Goal: Task Accomplishment & Management: Use online tool/utility

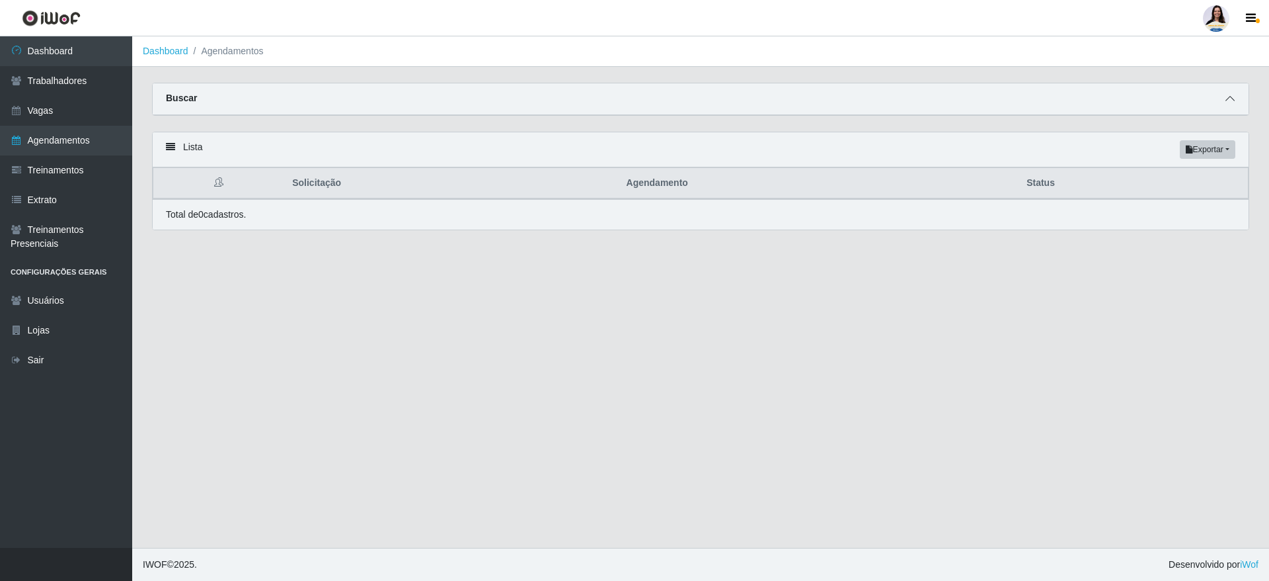
click at [1234, 96] on icon at bounding box center [1230, 98] width 9 height 9
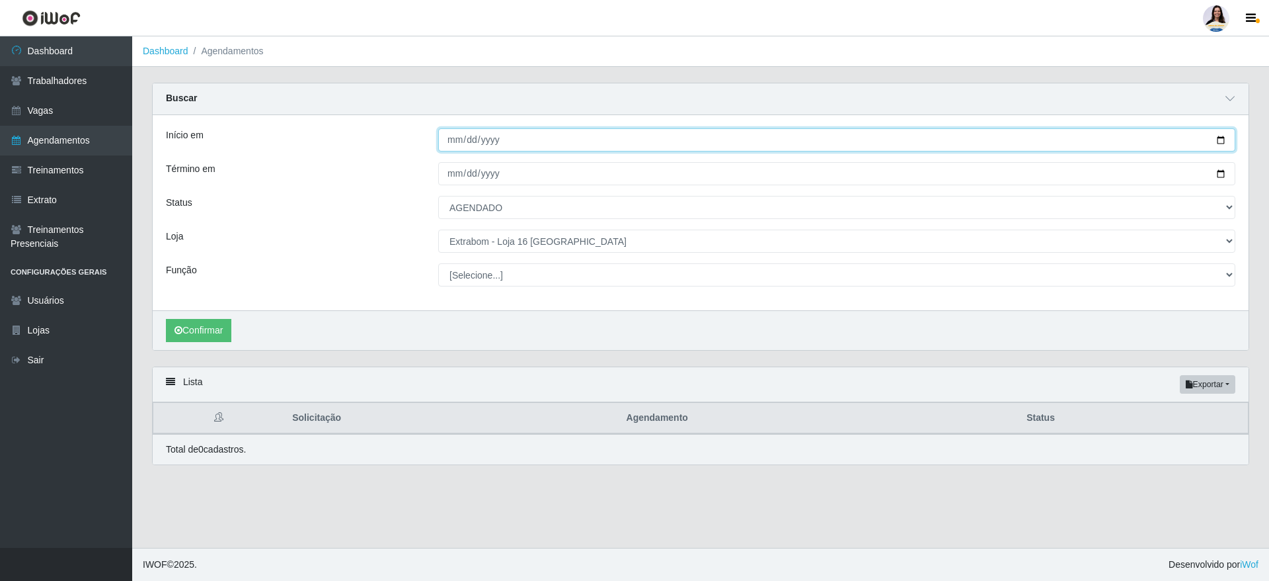
click at [1221, 140] on input "2025-04-02" at bounding box center [836, 139] width 797 height 23
type input "2025-04-03"
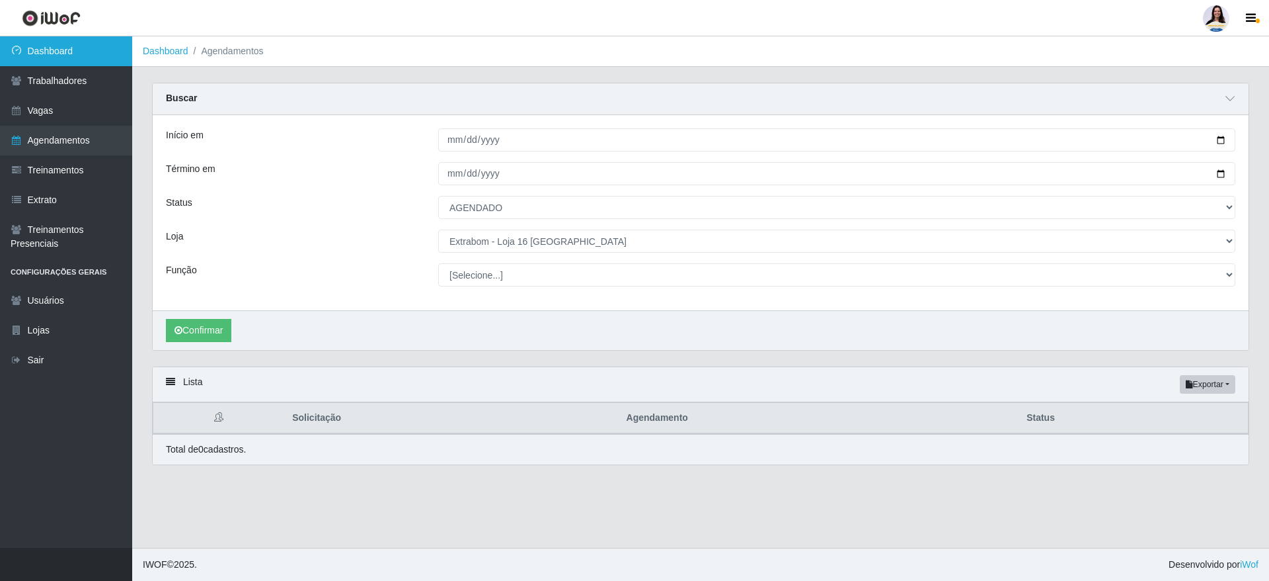
click at [74, 54] on link "Dashboard" at bounding box center [66, 51] width 132 height 30
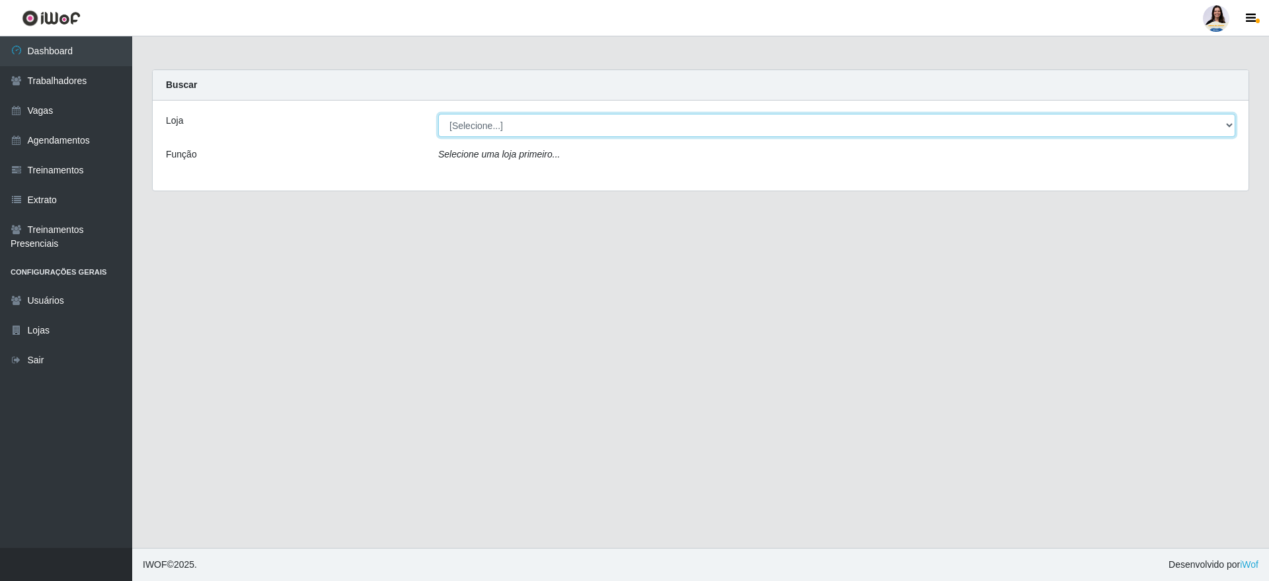
click at [643, 130] on select "[Selecione...] Atacado Vem - [GEOGRAPHIC_DATA] 30 Laranjeiras Velha Atacado Vem…" at bounding box center [836, 125] width 797 height 23
click at [438, 114] on select "[Selecione...] Atacado Vem - [GEOGRAPHIC_DATA] 30 Laranjeiras Velha Atacado Vem…" at bounding box center [836, 125] width 797 height 23
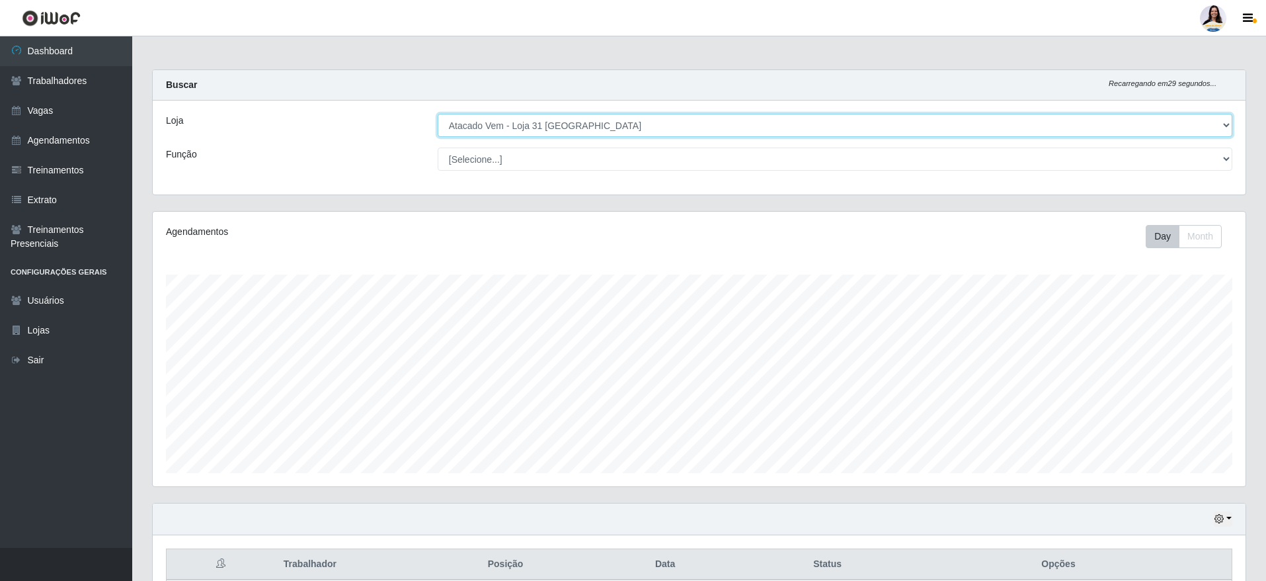
scroll to position [274, 1093]
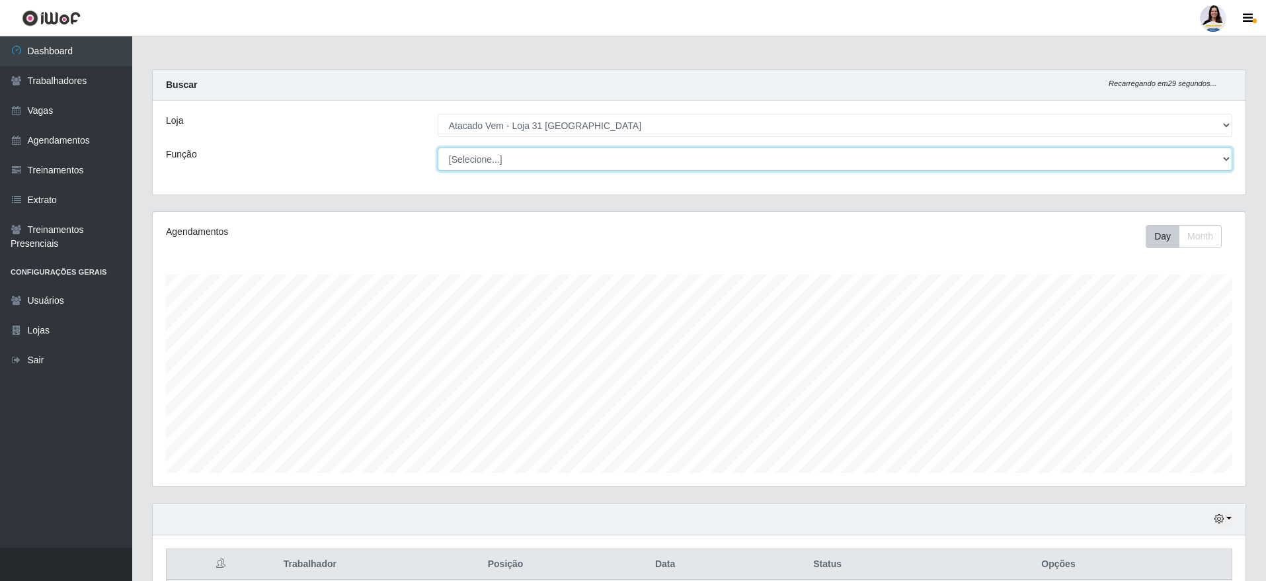
click at [545, 157] on select "[Selecione...] Carregador e Descarregador de Caminhão Carregador e Descarregado…" at bounding box center [835, 158] width 795 height 23
click at [356, 160] on div "Função" at bounding box center [292, 158] width 272 height 23
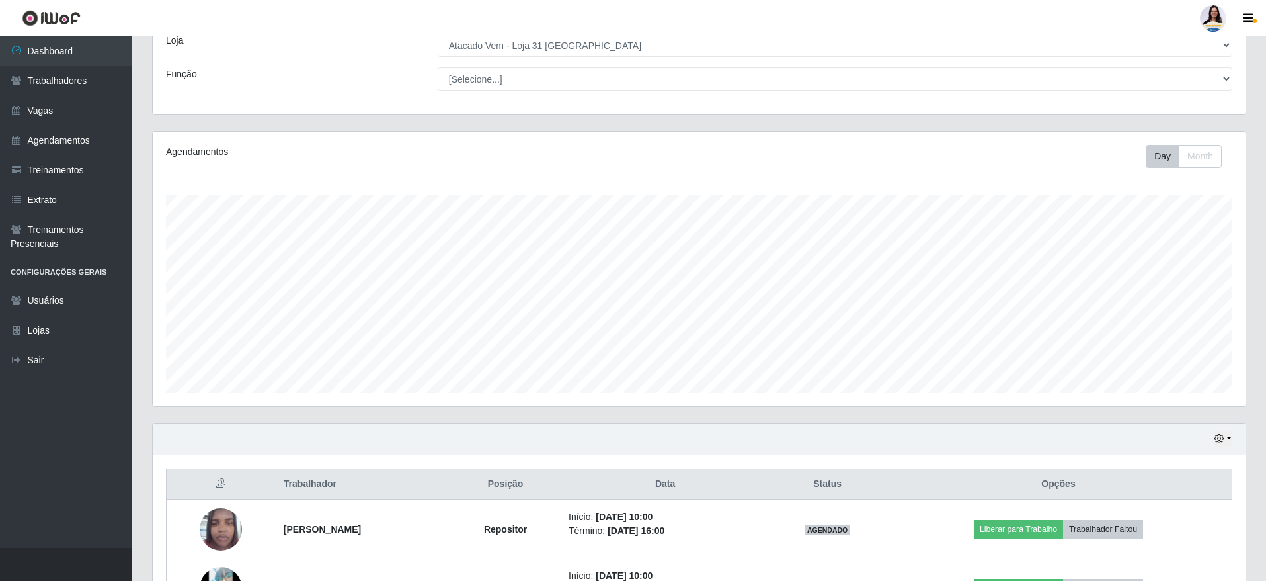
scroll to position [0, 0]
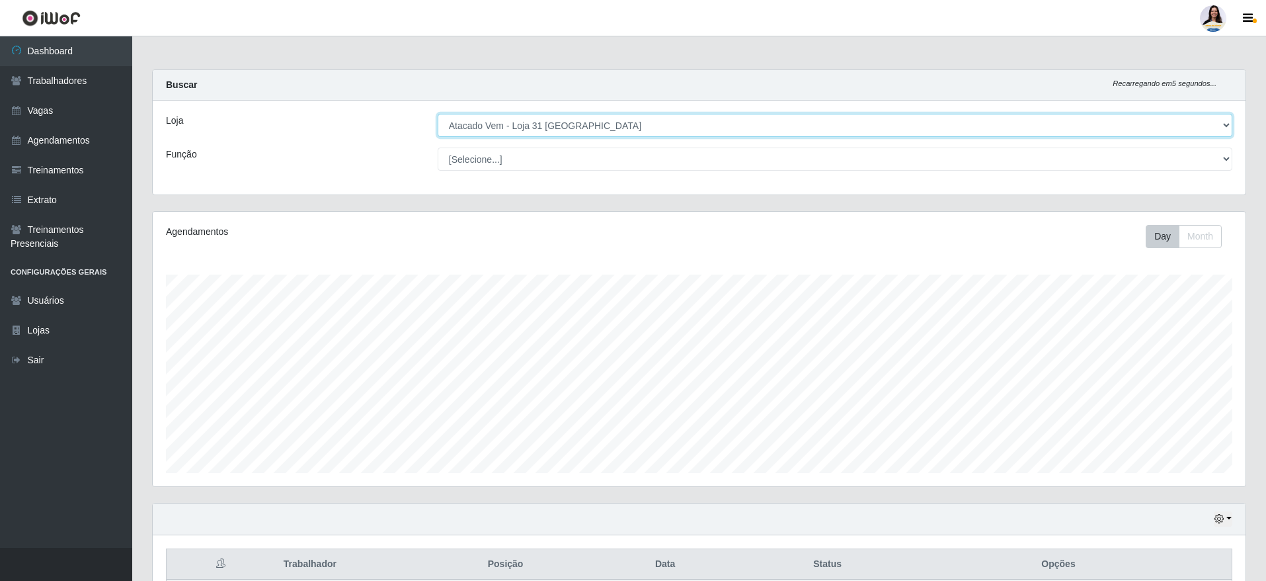
click at [510, 132] on select "[Selecione...] Atacado Vem - Loja 30 Laranjeiras Velha Atacado Vem - Loja 31 Sã…" at bounding box center [835, 125] width 795 height 23
click at [438, 114] on select "[Selecione...] Atacado Vem - Loja 30 Laranjeiras Velha Atacado Vem - Loja 31 Sã…" at bounding box center [835, 125] width 795 height 23
click at [600, 125] on select "[Selecione...] Atacado Vem - Loja 30 Laranjeiras Velha Atacado Vem - Loja 31 Sã…" at bounding box center [835, 125] width 795 height 23
click at [438, 114] on select "[Selecione...] Atacado Vem - Loja 30 Laranjeiras Velha Atacado Vem - Loja 31 Sã…" at bounding box center [835, 125] width 795 height 23
click at [543, 122] on select "[Selecione...] Atacado Vem - Loja 30 Laranjeiras Velha Atacado Vem - Loja 31 Sã…" at bounding box center [835, 125] width 795 height 23
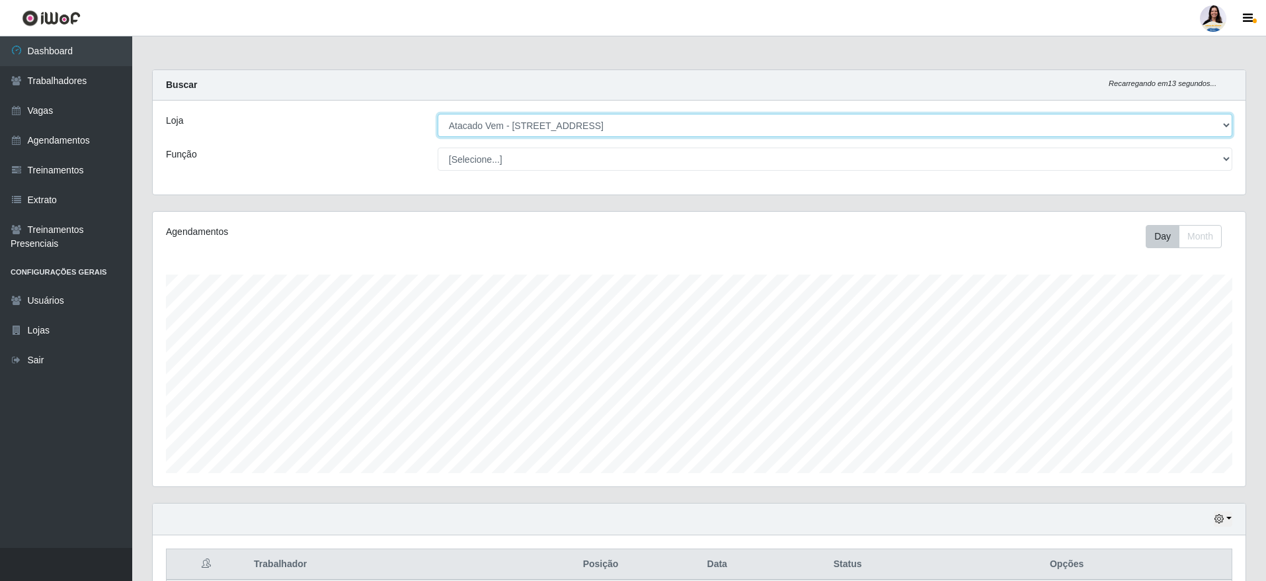
click at [438, 114] on select "[Selecione...] Atacado Vem - Loja 30 Laranjeiras Velha Atacado Vem - Loja 31 Sã…" at bounding box center [835, 125] width 795 height 23
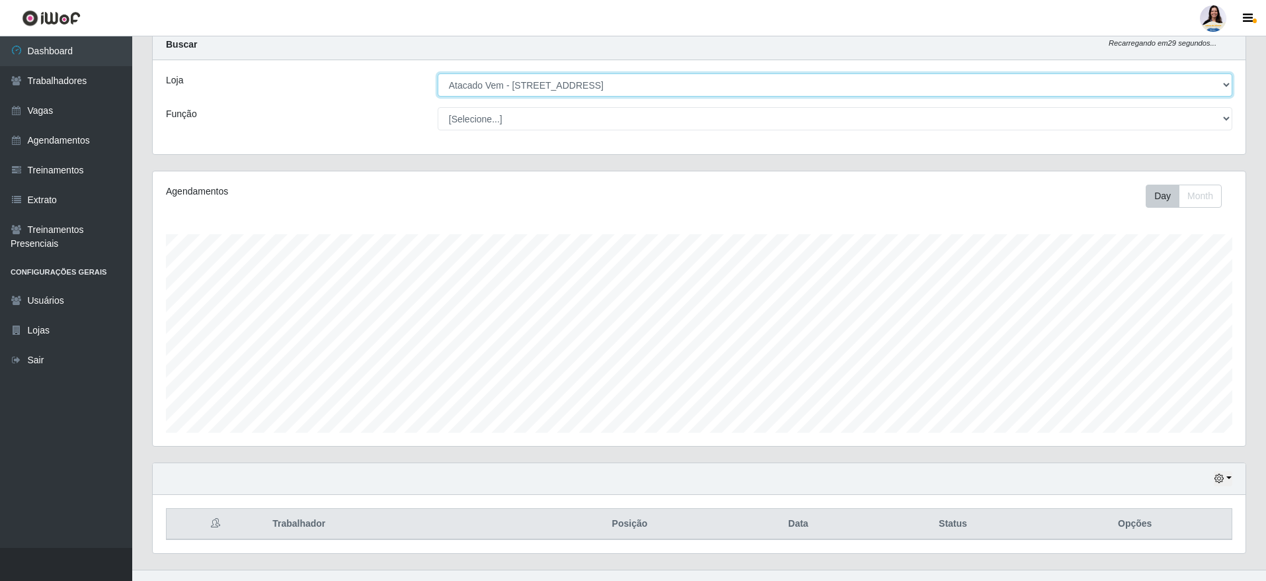
scroll to position [62, 0]
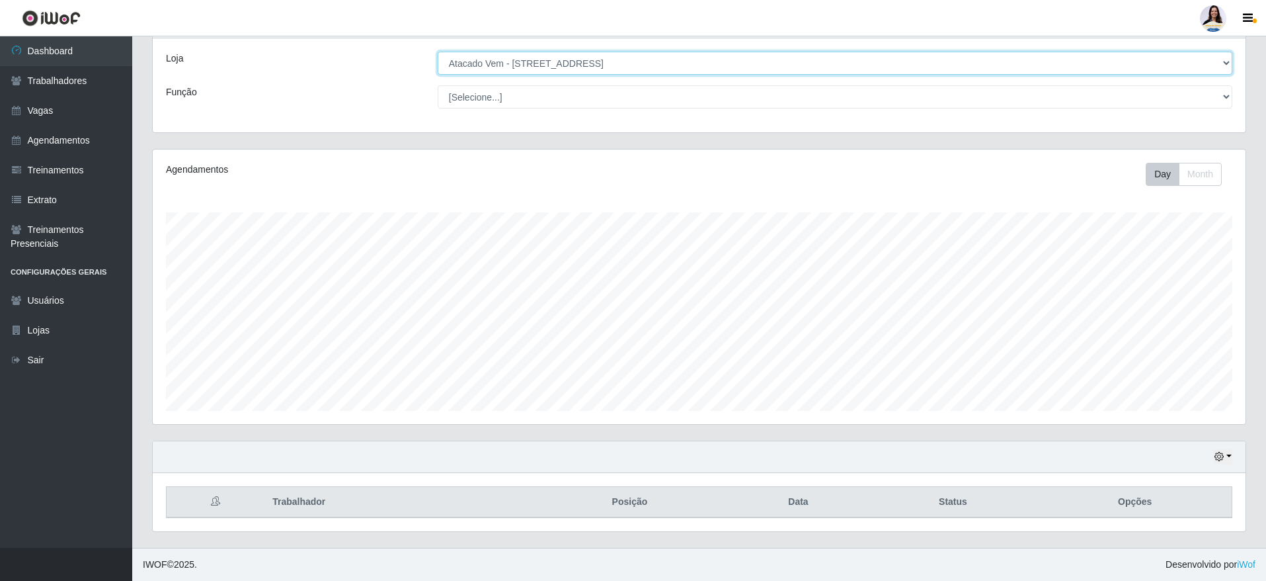
click at [614, 58] on select "[Selecione...] Atacado Vem - Loja 30 Laranjeiras Velha Atacado Vem - Loja 31 Sã…" at bounding box center [835, 63] width 795 height 23
click at [438, 56] on select "[Selecione...] Atacado Vem - Loja 30 Laranjeiras Velha Atacado Vem - Loja 31 Sã…" at bounding box center [835, 63] width 795 height 23
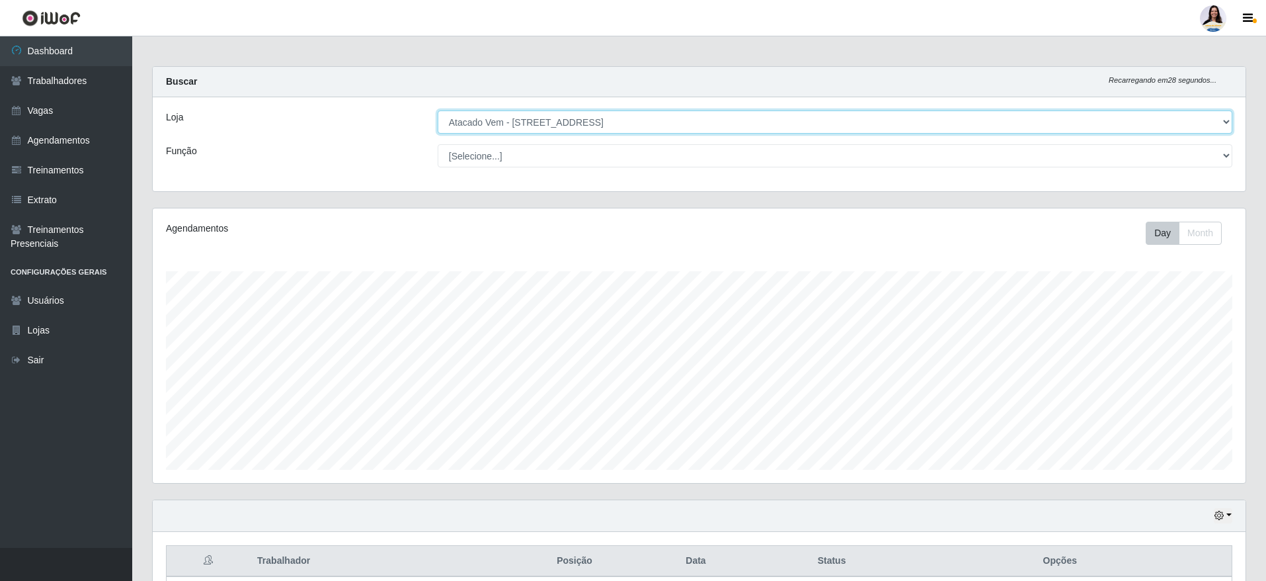
scroll to position [0, 0]
click at [653, 124] on select "[Selecione...] Atacado Vem - Loja 30 Laranjeiras Velha Atacado Vem - Loja 31 Sã…" at bounding box center [835, 125] width 795 height 23
click at [625, 124] on select "[Selecione...] Atacado Vem - Loja 30 Laranjeiras Velha Atacado Vem - Loja 31 Sã…" at bounding box center [835, 125] width 795 height 23
click at [438, 114] on select "[Selecione...] Atacado Vem - Loja 30 Laranjeiras Velha Atacado Vem - Loja 31 Sã…" at bounding box center [835, 125] width 795 height 23
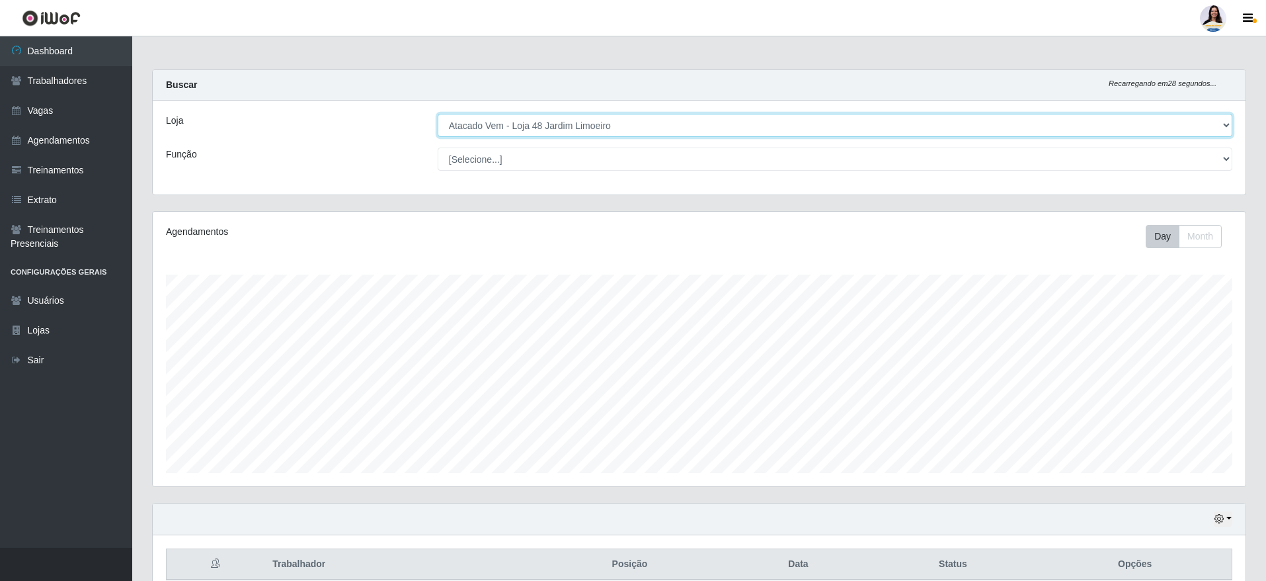
click at [592, 118] on select "[Selecione...] Atacado Vem - Loja 30 Laranjeiras Velha Atacado Vem - Loja 31 Sã…" at bounding box center [835, 125] width 795 height 23
click at [438, 114] on select "[Selecione...] Atacado Vem - Loja 30 Laranjeiras Velha Atacado Vem - Loja 31 Sã…" at bounding box center [835, 125] width 795 height 23
click at [619, 127] on select "[Selecione...] Atacado Vem - Loja 30 Laranjeiras Velha Atacado Vem - Loja 31 Sã…" at bounding box center [835, 125] width 795 height 23
click at [438, 114] on select "[Selecione...] Atacado Vem - Loja 30 Laranjeiras Velha Atacado Vem - Loja 31 Sã…" at bounding box center [835, 125] width 795 height 23
click at [639, 134] on select "[Selecione...] Atacado Vem - Loja 30 Laranjeiras Velha Atacado Vem - Loja 31 Sã…" at bounding box center [835, 125] width 795 height 23
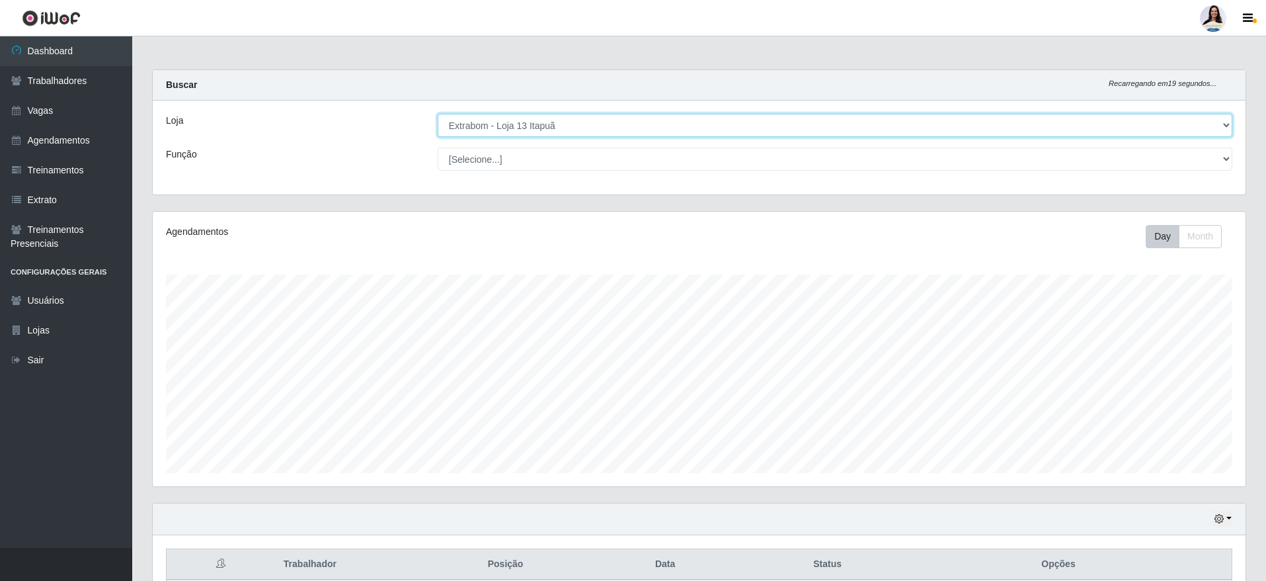
click at [438, 114] on select "[Selecione...] Atacado Vem - Loja 30 Laranjeiras Velha Atacado Vem - Loja 31 Sã…" at bounding box center [835, 125] width 795 height 23
click at [586, 122] on select "[Selecione...] Atacado Vem - Loja 30 Laranjeiras Velha Atacado Vem - Loja 31 Sã…" at bounding box center [835, 125] width 795 height 23
click at [438, 114] on select "[Selecione...] Atacado Vem - Loja 30 Laranjeiras Velha Atacado Vem - Loja 31 Sã…" at bounding box center [835, 125] width 795 height 23
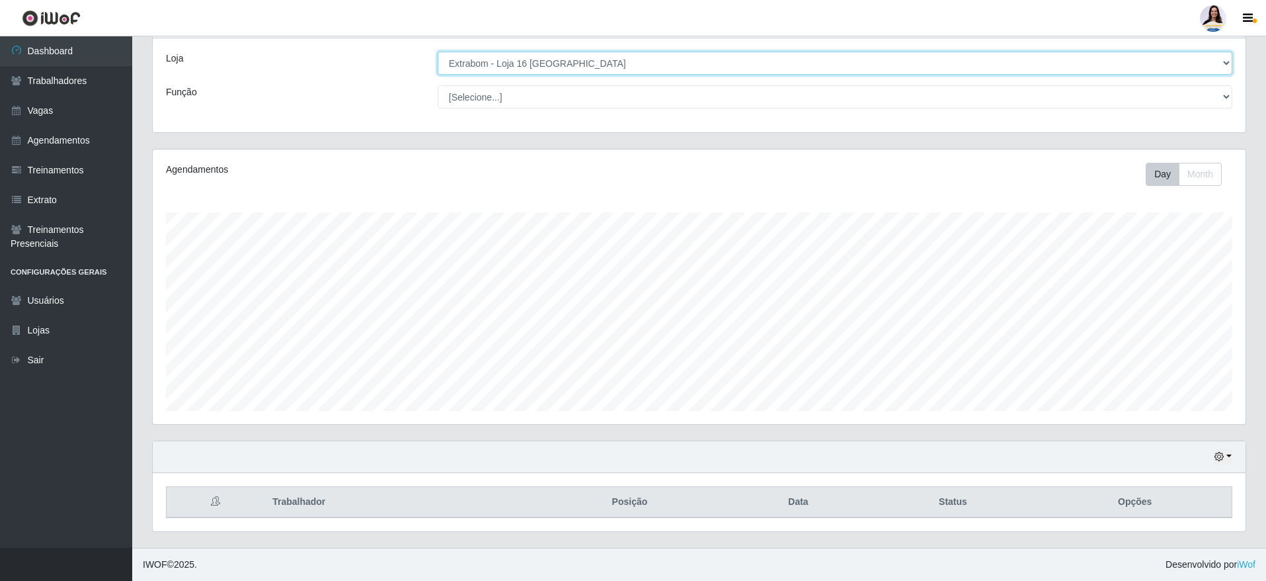
click at [567, 69] on select "[Selecione...] Atacado Vem - Loja 30 Laranjeiras Velha Atacado Vem - Loja 31 Sã…" at bounding box center [835, 63] width 795 height 23
click at [438, 56] on select "[Selecione...] Atacado Vem - Loja 30 Laranjeiras Velha Atacado Vem - Loja 31 Sã…" at bounding box center [835, 63] width 795 height 23
click at [551, 56] on select "[Selecione...] Atacado Vem - Loja 30 Laranjeiras Velha Atacado Vem - Loja 31 Sã…" at bounding box center [835, 63] width 795 height 23
click at [438, 56] on select "[Selecione...] Atacado Vem - Loja 30 Laranjeiras Velha Atacado Vem - Loja 31 Sã…" at bounding box center [835, 63] width 795 height 23
drag, startPoint x: 595, startPoint y: 64, endPoint x: 596, endPoint y: 73, distance: 8.6
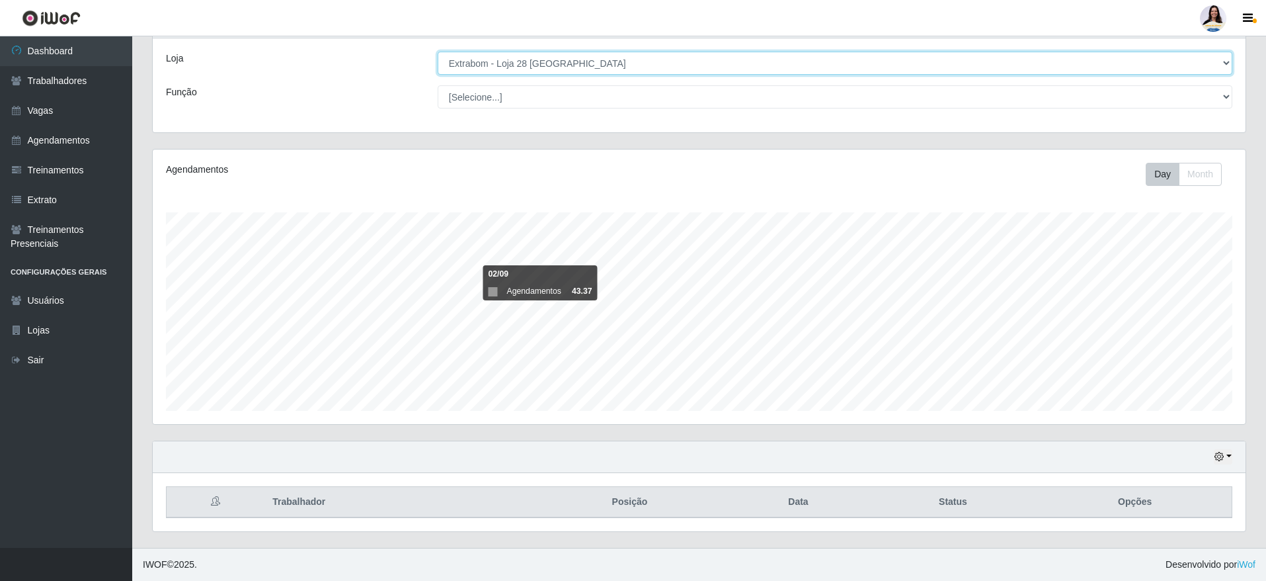
click at [596, 64] on select "[Selecione...] Atacado Vem - Loja 30 Laranjeiras Velha Atacado Vem - Loja 31 Sã…" at bounding box center [835, 63] width 795 height 23
click at [589, 68] on select "[Selecione...] Atacado Vem - Loja 30 Laranjeiras Velha Atacado Vem - Loja 31 Sã…" at bounding box center [835, 63] width 795 height 23
click at [438, 56] on select "[Selecione...] Atacado Vem - Loja 30 Laranjeiras Velha Atacado Vem - Loja 31 Sã…" at bounding box center [835, 63] width 795 height 23
drag, startPoint x: 573, startPoint y: 65, endPoint x: 573, endPoint y: 73, distance: 8.6
click at [573, 65] on select "[Selecione...] Atacado Vem - Loja 30 Laranjeiras Velha Atacado Vem - Loja 31 Sã…" at bounding box center [835, 63] width 795 height 23
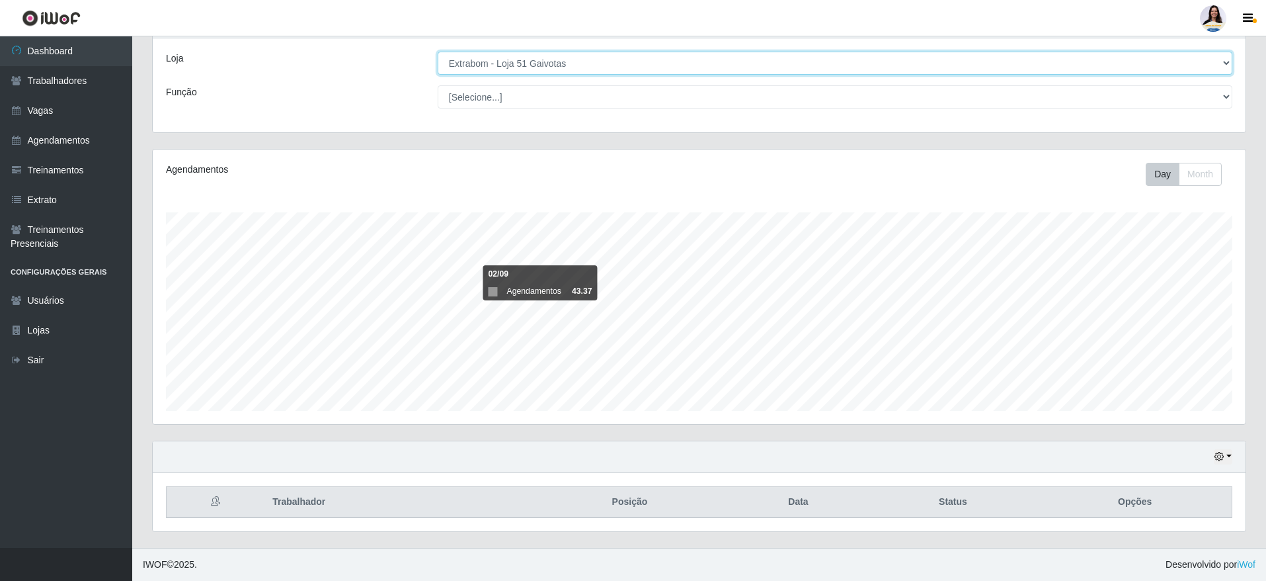
click at [438, 56] on select "[Selecione...] Atacado Vem - Loja 30 Laranjeiras Velha Atacado Vem - Loja 31 Sã…" at bounding box center [835, 63] width 795 height 23
click at [604, 67] on select "[Selecione...] Atacado Vem - Loja 30 Laranjeiras Velha Atacado Vem - Loja 31 Sã…" at bounding box center [835, 63] width 795 height 23
click at [438, 56] on select "[Selecione...] Atacado Vem - Loja 30 Laranjeiras Velha Atacado Vem - Loja 31 Sã…" at bounding box center [835, 63] width 795 height 23
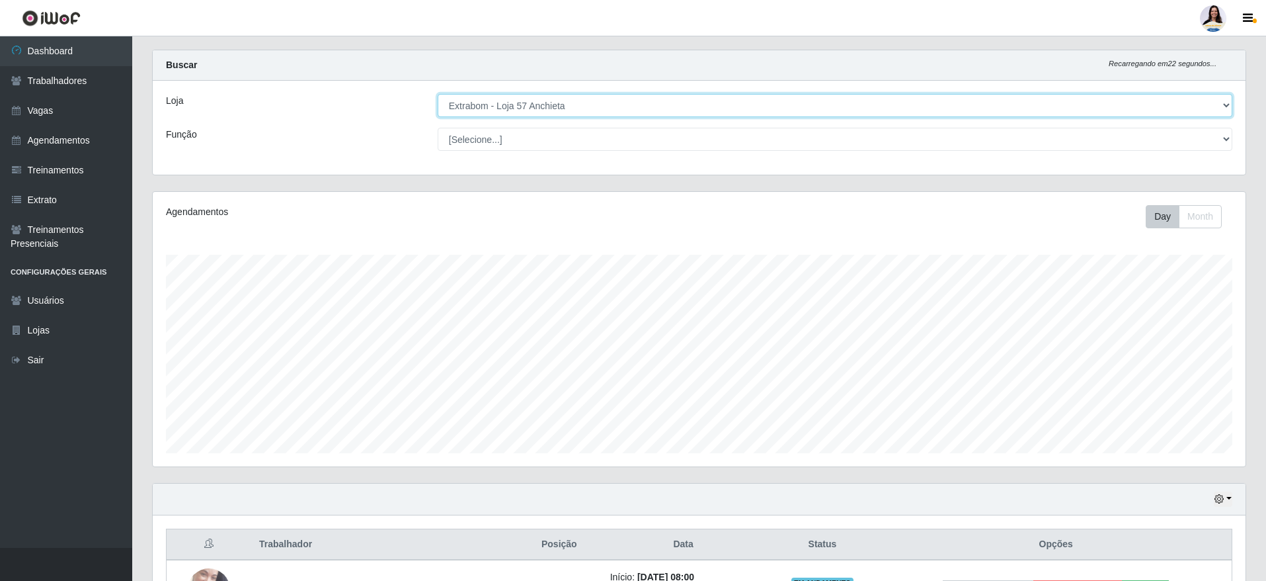
scroll to position [0, 0]
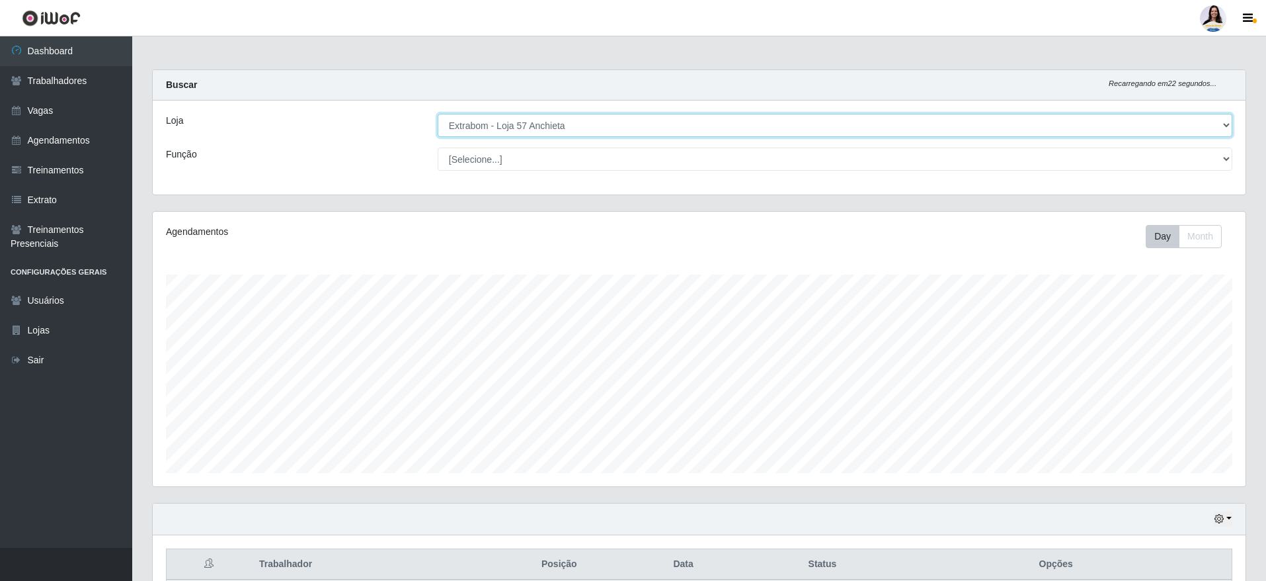
click at [694, 124] on select "[Selecione...] Atacado Vem - Loja 30 Laranjeiras Velha Atacado Vem - Loja 31 Sã…" at bounding box center [835, 125] width 795 height 23
click at [438, 114] on select "[Selecione...] Atacado Vem - Loja 30 Laranjeiras Velha Atacado Vem - Loja 31 Sã…" at bounding box center [835, 125] width 795 height 23
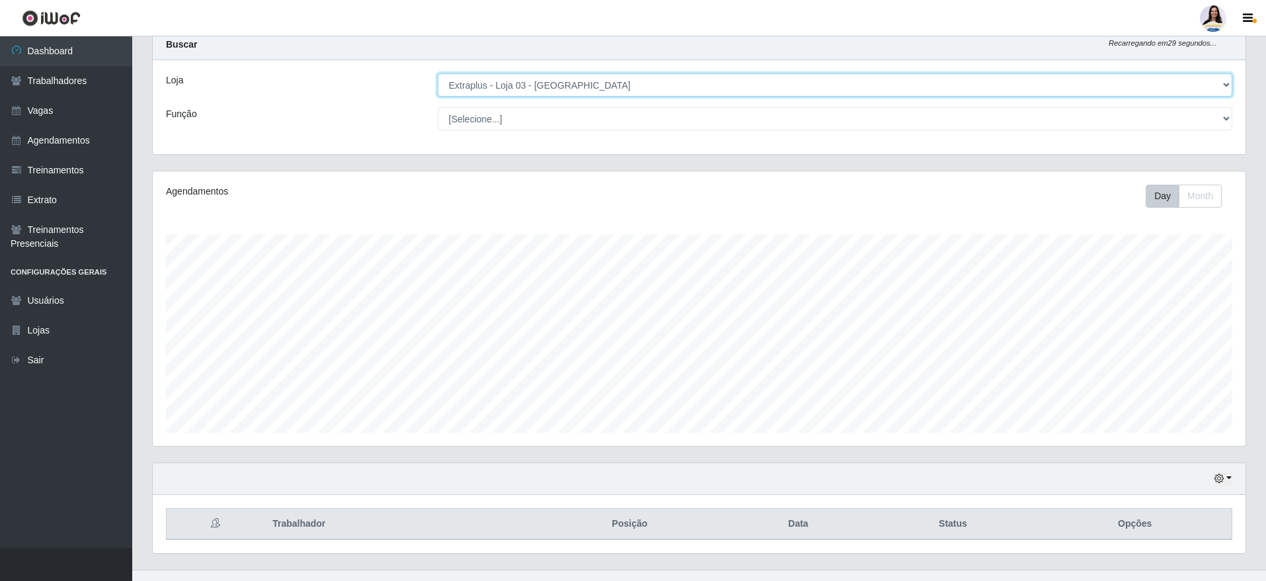
scroll to position [62, 0]
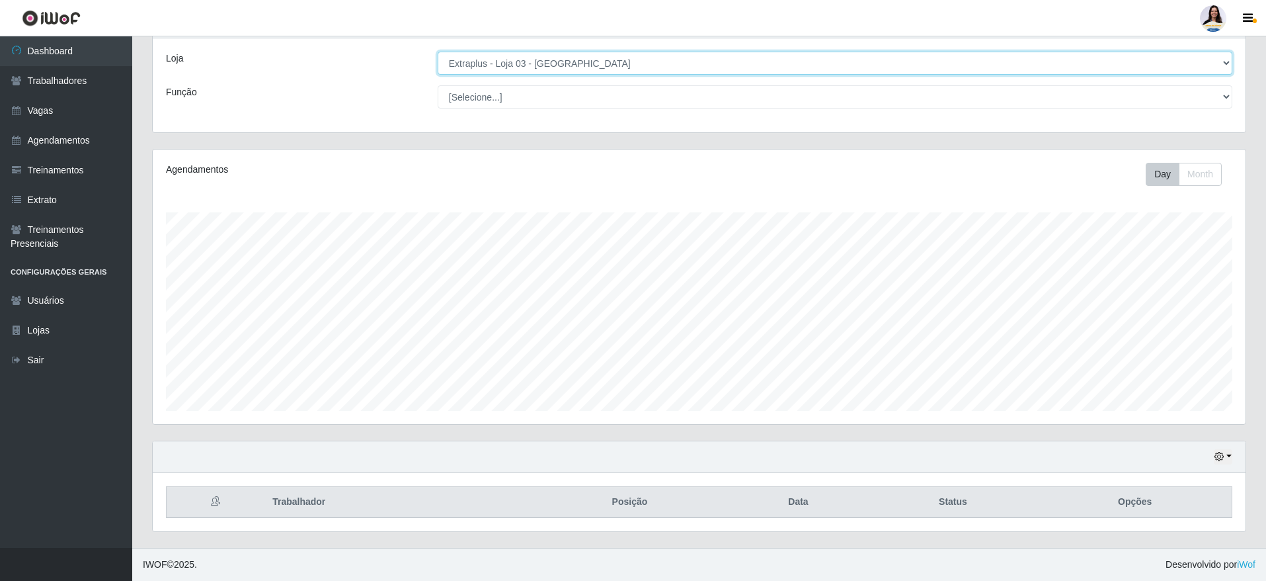
drag, startPoint x: 652, startPoint y: 54, endPoint x: 652, endPoint y: 69, distance: 15.2
click at [652, 55] on select "[Selecione...] Atacado Vem - Loja 30 Laranjeiras Velha Atacado Vem - Loja 31 Sã…" at bounding box center [835, 63] width 795 height 23
select select "451"
click at [438, 56] on select "[Selecione...] Atacado Vem - Loja 30 Laranjeiras Velha Atacado Vem - Loja 31 Sã…" at bounding box center [835, 63] width 795 height 23
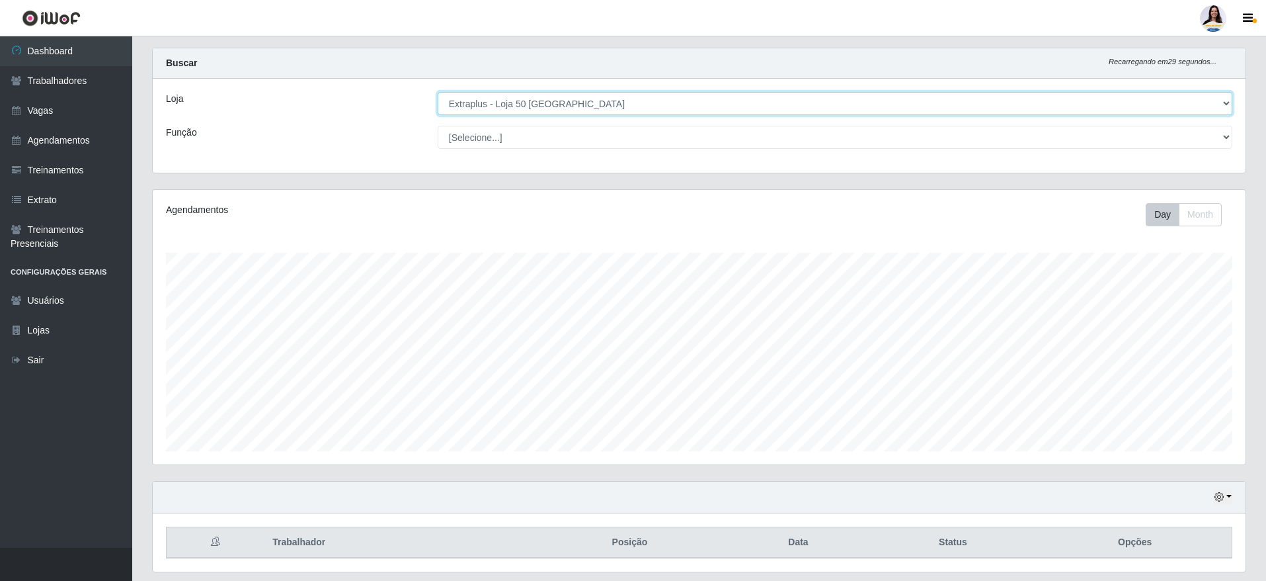
scroll to position [0, 0]
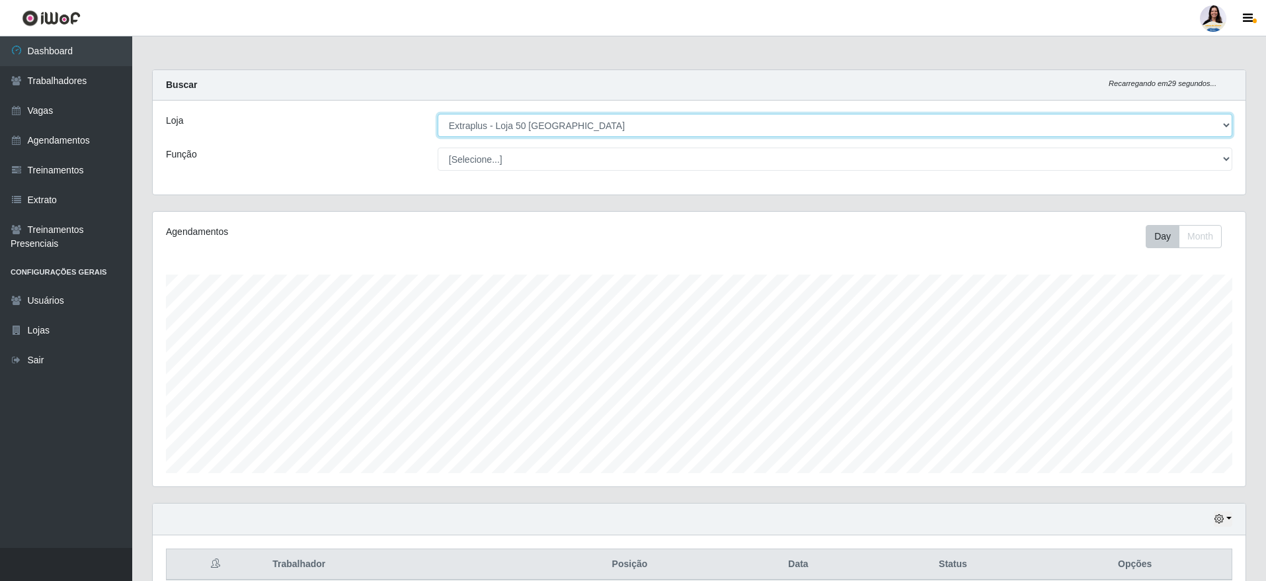
click at [593, 122] on select "[Selecione...] Atacado Vem - Loja 30 Laranjeiras Velha Atacado Vem - Loja 31 Sã…" at bounding box center [835, 125] width 795 height 23
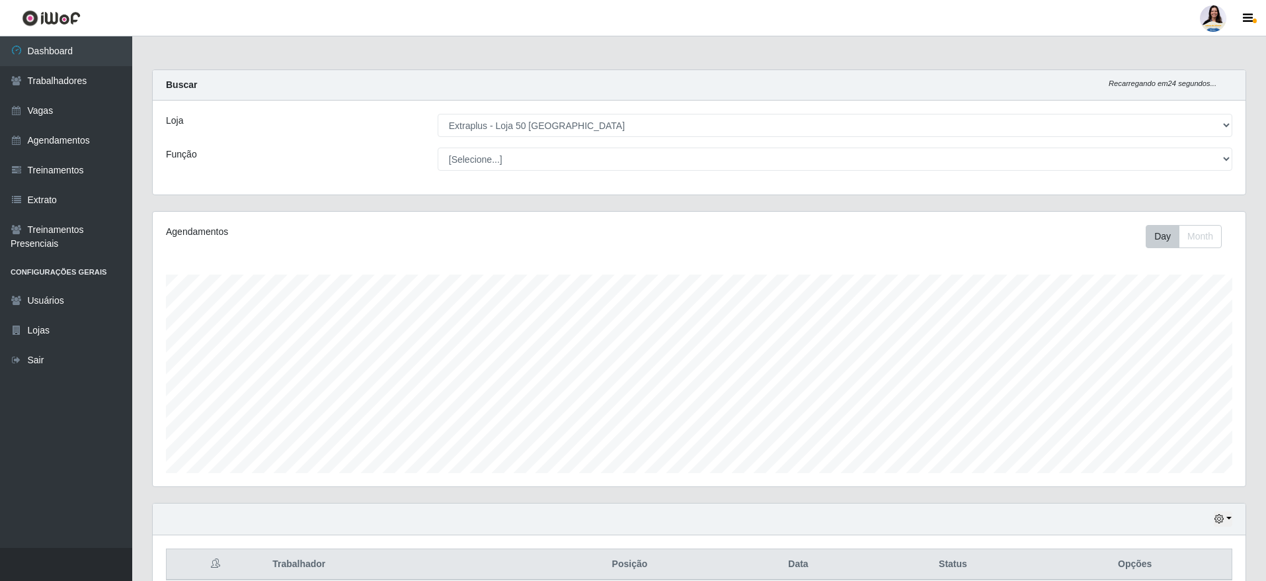
click at [376, 100] on div "Loja [Selecione...] Atacado Vem - Loja 30 Laranjeiras Velha Atacado Vem - Loja …" at bounding box center [699, 147] width 1093 height 94
click at [70, 116] on link "Vagas" at bounding box center [66, 111] width 132 height 30
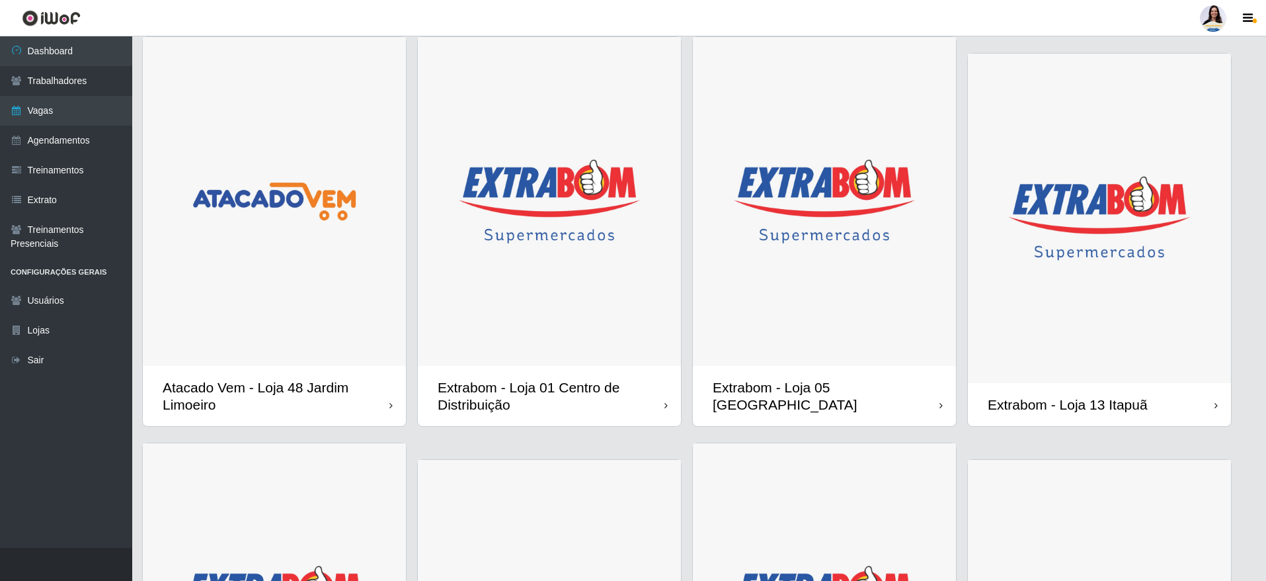
scroll to position [496, 0]
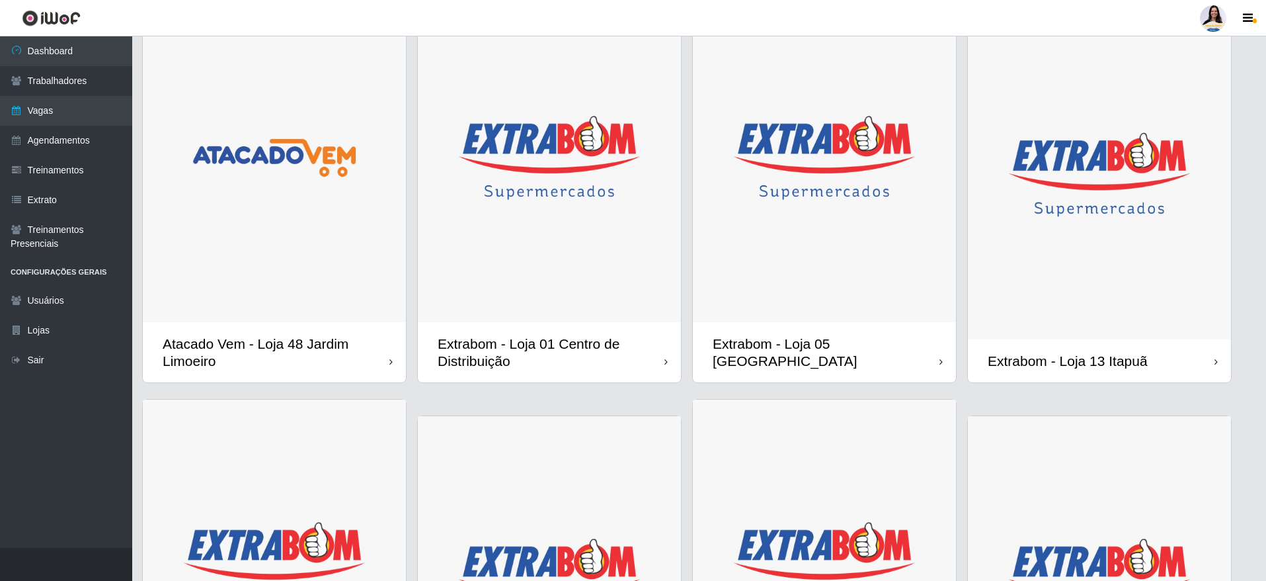
click at [1076, 280] on img at bounding box center [1099, 174] width 263 height 329
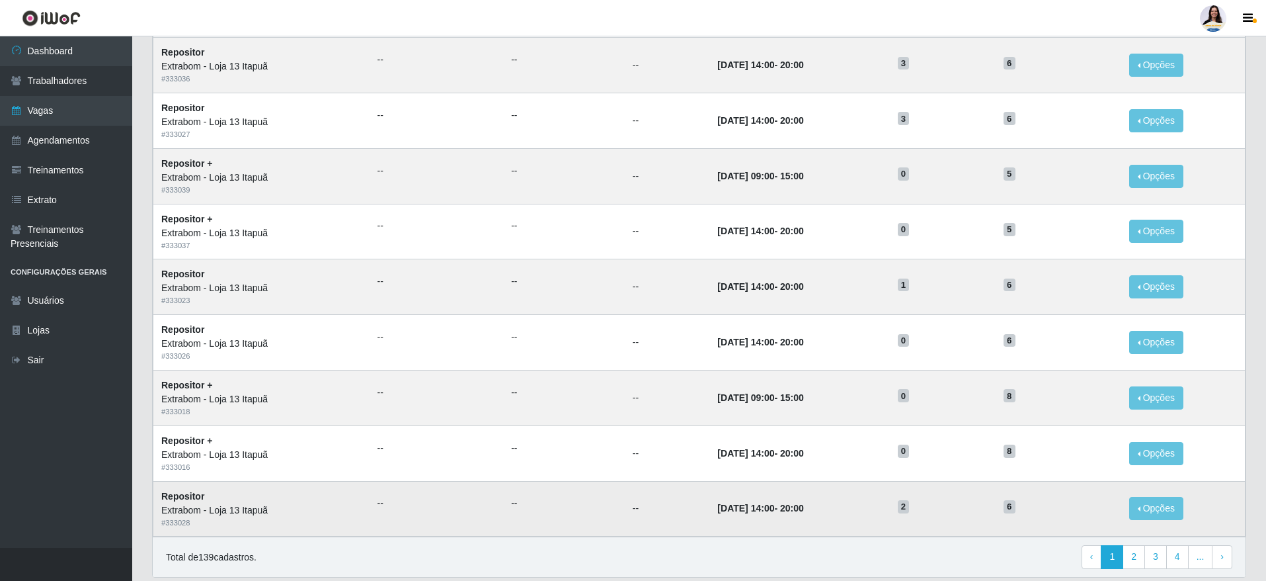
scroll to position [540, 0]
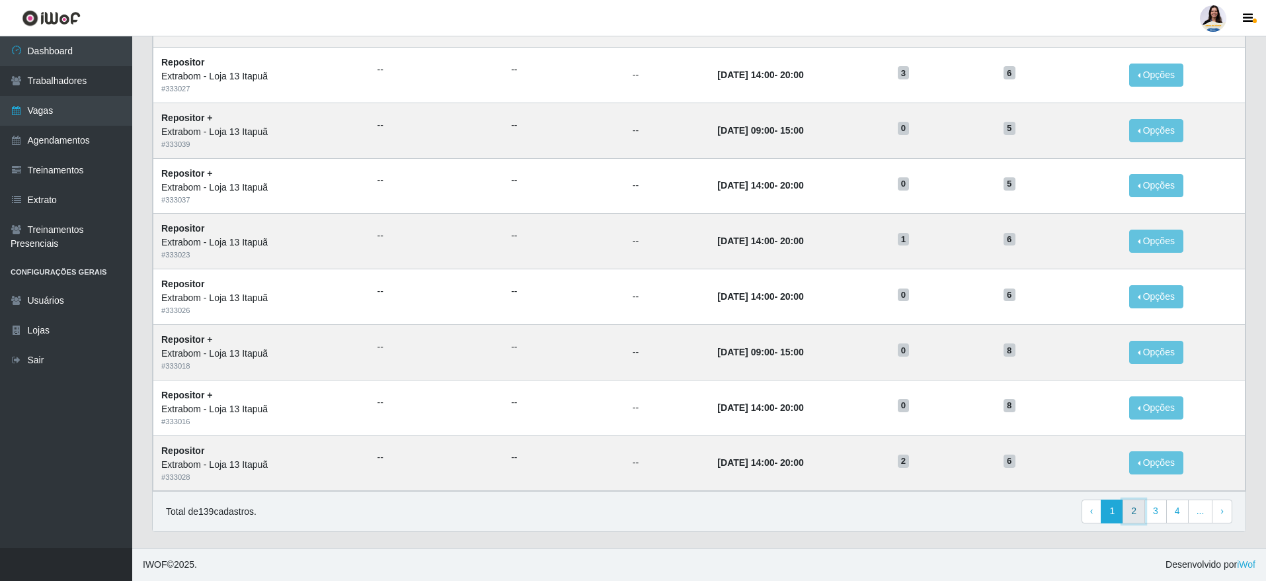
click at [1143, 506] on link "2" at bounding box center [1134, 511] width 22 height 24
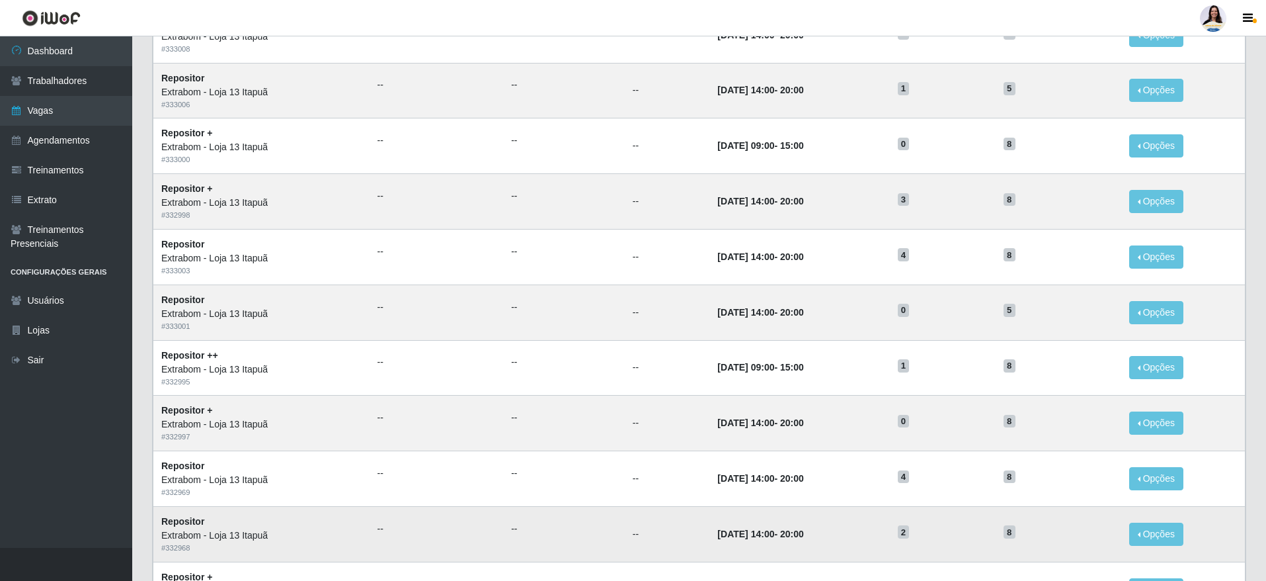
scroll to position [540, 0]
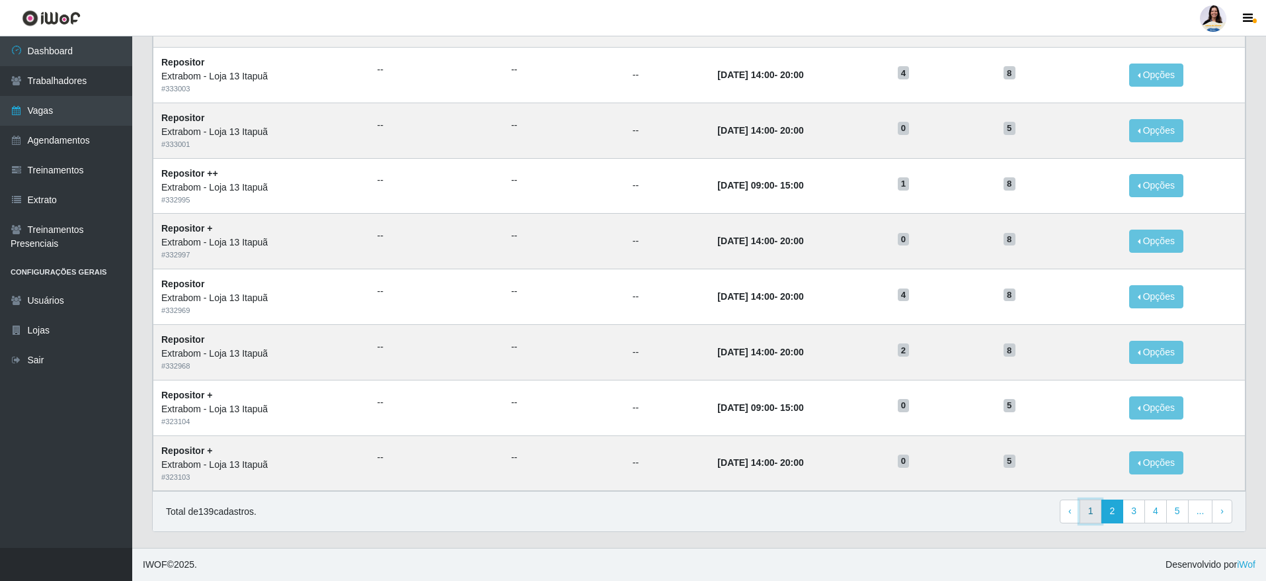
click at [1088, 514] on link "1" at bounding box center [1091, 511] width 22 height 24
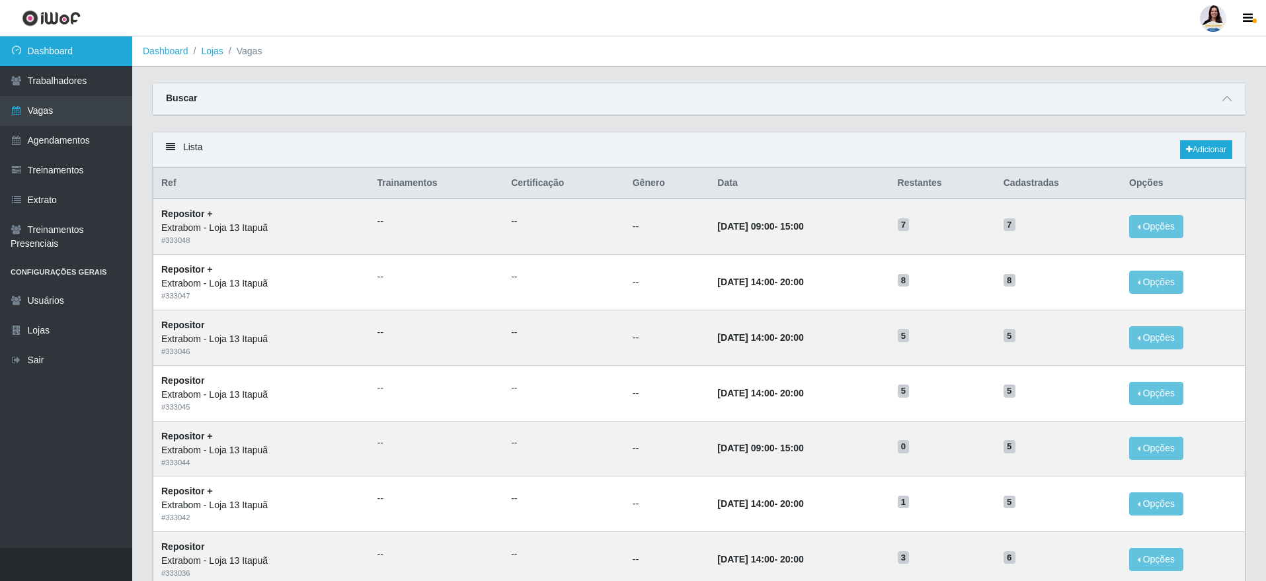
click at [76, 56] on link "Dashboard" at bounding box center [66, 51] width 132 height 30
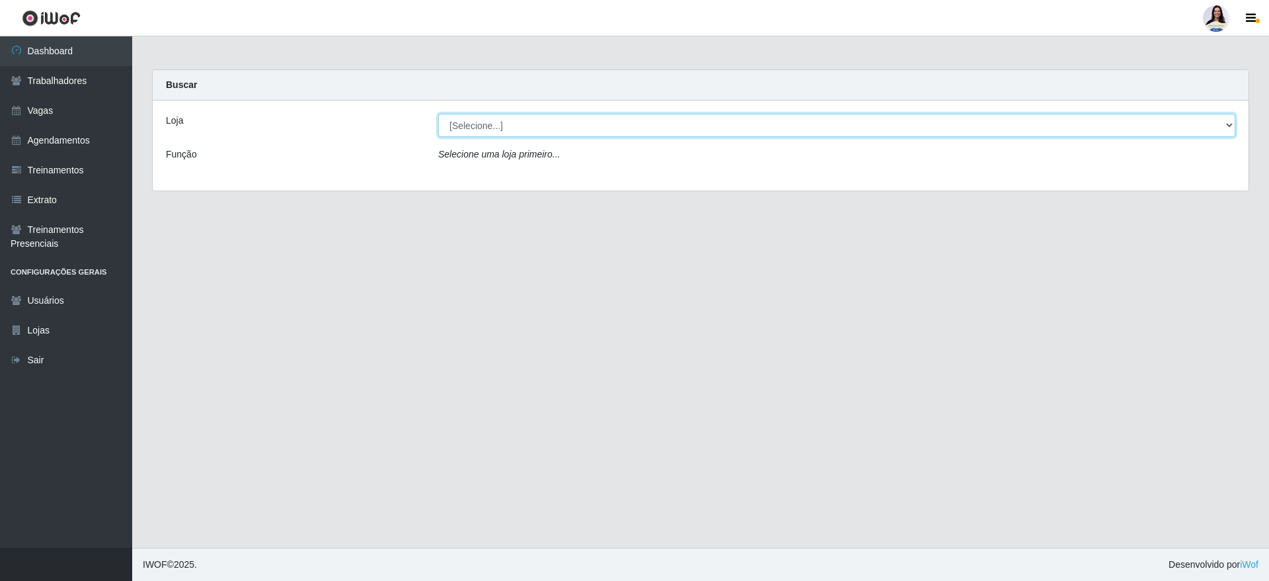
click at [513, 126] on select "[Selecione...] Atacado Vem - [GEOGRAPHIC_DATA] 30 Laranjeiras Velha Atacado Vem…" at bounding box center [836, 125] width 797 height 23
click at [438, 114] on select "[Selecione...] Atacado Vem - [GEOGRAPHIC_DATA] 30 Laranjeiras Velha Atacado Vem…" at bounding box center [836, 125] width 797 height 23
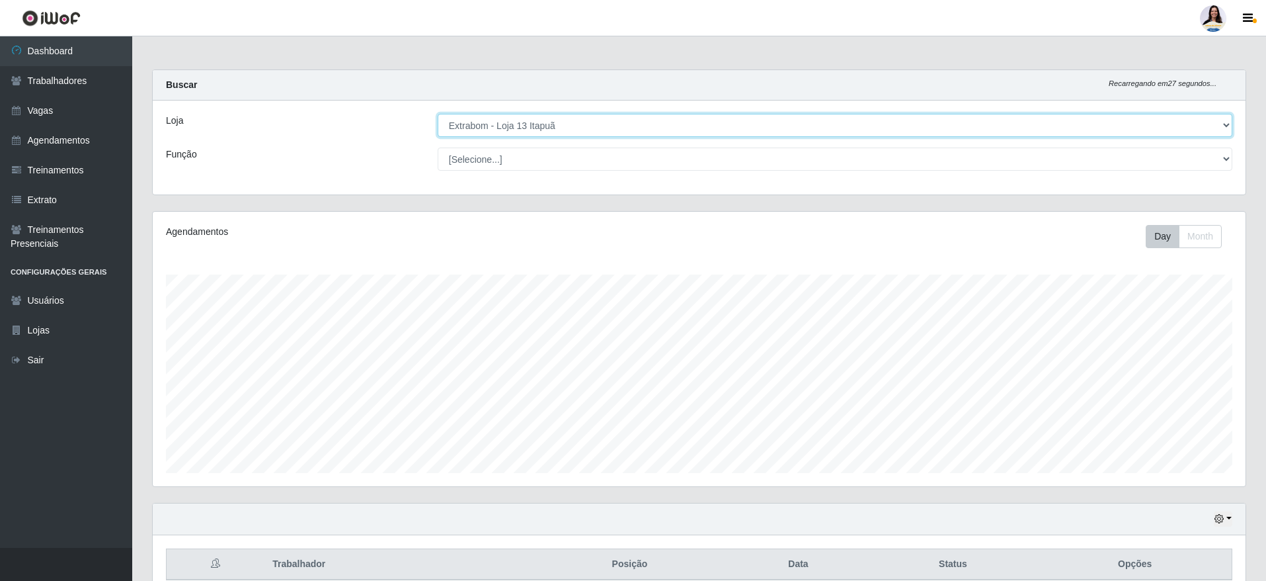
scroll to position [62, 0]
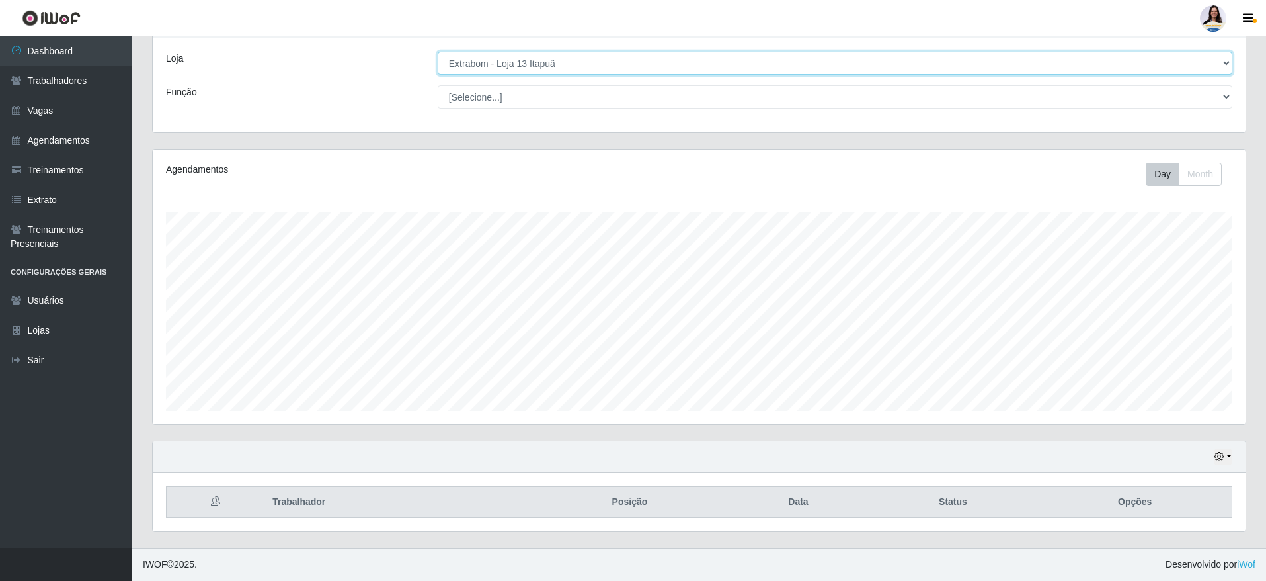
click at [593, 58] on select "[Selecione...] Atacado Vem - [GEOGRAPHIC_DATA] 30 Laranjeiras Velha Atacado Vem…" at bounding box center [835, 63] width 795 height 23
click at [438, 75] on select "[Selecione...] Atacado Vem - Loja 30 Laranjeiras Velha Atacado Vem - Loja 31 Sã…" at bounding box center [835, 63] width 795 height 23
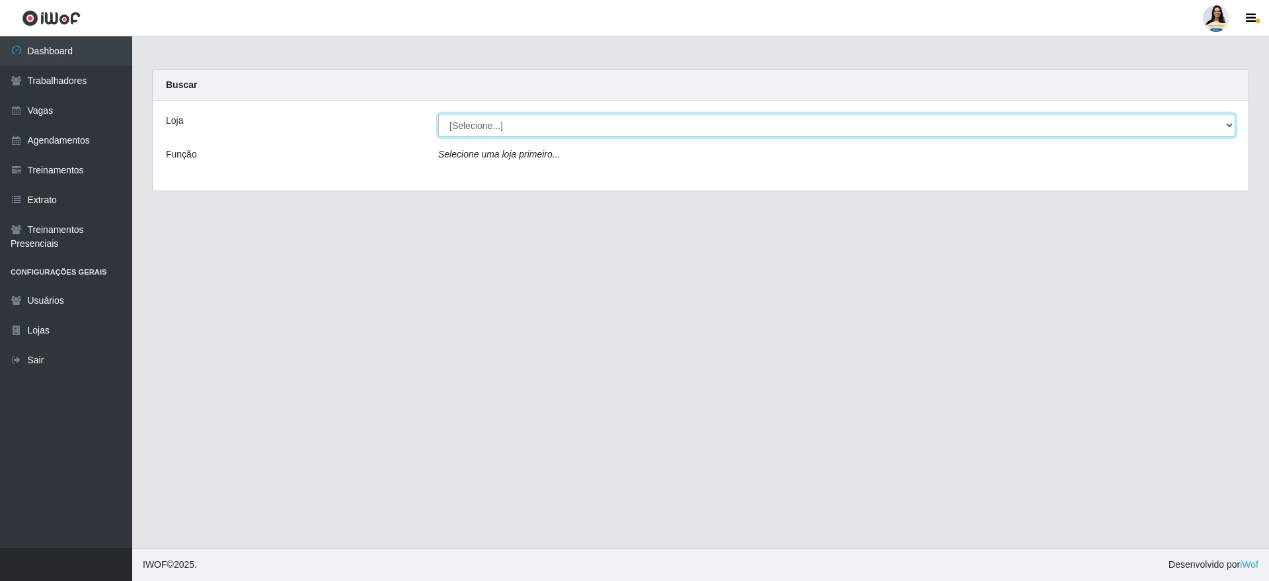
click at [567, 122] on select "[Selecione...] Atacado Vem - Loja 30 Laranjeiras Velha Atacado Vem - Loja 31 Sã…" at bounding box center [836, 125] width 797 height 23
click at [438, 114] on select "[Selecione...] Atacado Vem - Loja 30 Laranjeiras Velha Atacado Vem - Loja 31 Sã…" at bounding box center [836, 125] width 797 height 23
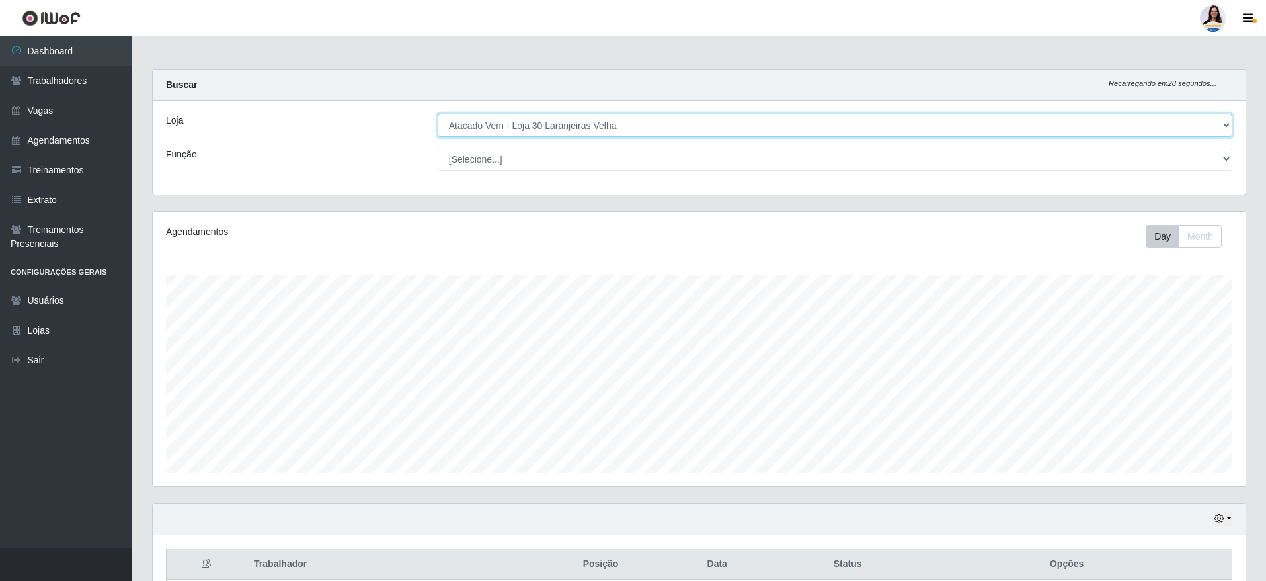
click at [531, 114] on select "[Selecione...] Atacado Vem - Loja 30 Laranjeiras Velha Atacado Vem - Loja 31 Sã…" at bounding box center [835, 125] width 795 height 23
click at [438, 114] on select "[Selecione...] Atacado Vem - Loja 30 Laranjeiras Velha Atacado Vem - Loja 31 Sã…" at bounding box center [835, 125] width 795 height 23
click at [553, 126] on select "[Selecione...] Atacado Vem - Loja 30 Laranjeiras Velha Atacado Vem - Loja 31 Sã…" at bounding box center [835, 125] width 795 height 23
click at [438, 114] on select "[Selecione...] Atacado Vem - Loja 30 Laranjeiras Velha Atacado Vem - Loja 31 Sã…" at bounding box center [835, 125] width 795 height 23
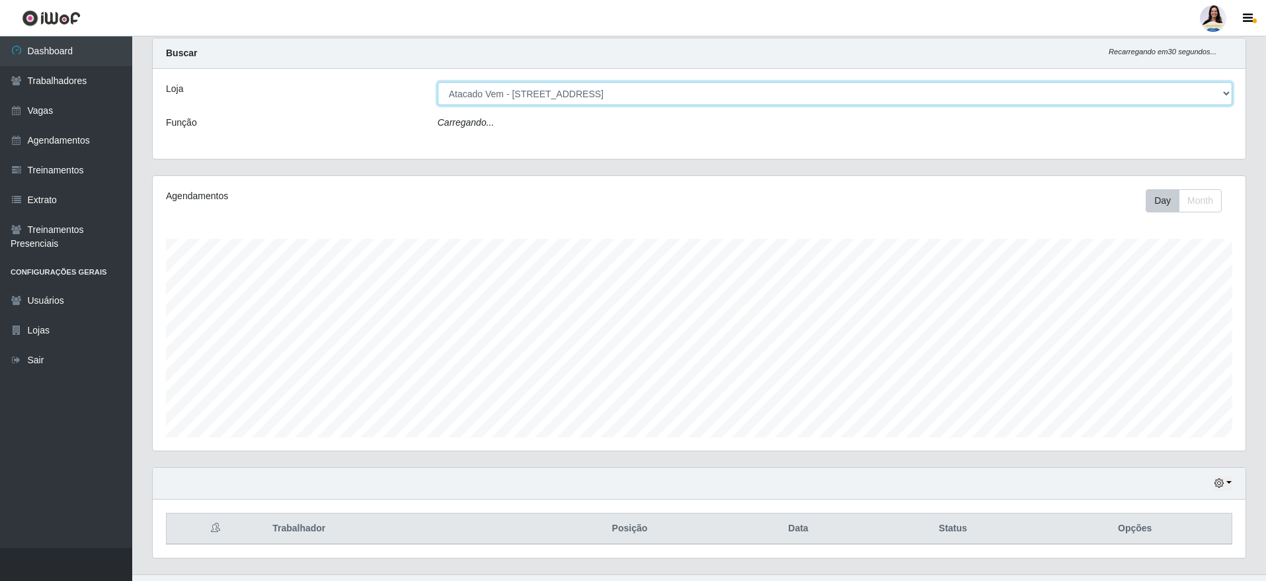
scroll to position [62, 0]
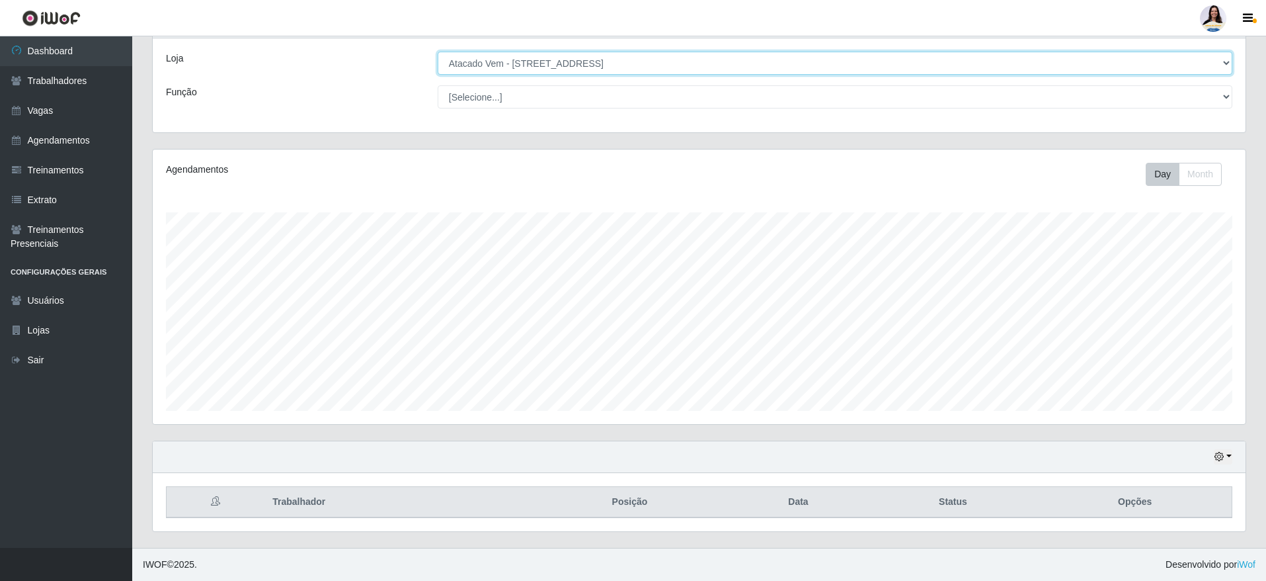
click at [571, 60] on select "[Selecione...] Atacado Vem - Loja 30 Laranjeiras Velha Atacado Vem - Loja 31 Sã…" at bounding box center [835, 63] width 795 height 23
click at [438, 56] on select "[Selecione...] Atacado Vem - Loja 30 Laranjeiras Velha Atacado Vem - Loja 31 Sã…" at bounding box center [835, 63] width 795 height 23
drag, startPoint x: 534, startPoint y: 57, endPoint x: 534, endPoint y: 70, distance: 13.2
click at [534, 62] on select "[Selecione...] Atacado Vem - Loja 30 Laranjeiras Velha Atacado Vem - Loja 31 Sã…" at bounding box center [835, 63] width 795 height 23
click at [438, 56] on select "[Selecione...] Atacado Vem - Loja 30 Laranjeiras Velha Atacado Vem - Loja 31 Sã…" at bounding box center [835, 63] width 795 height 23
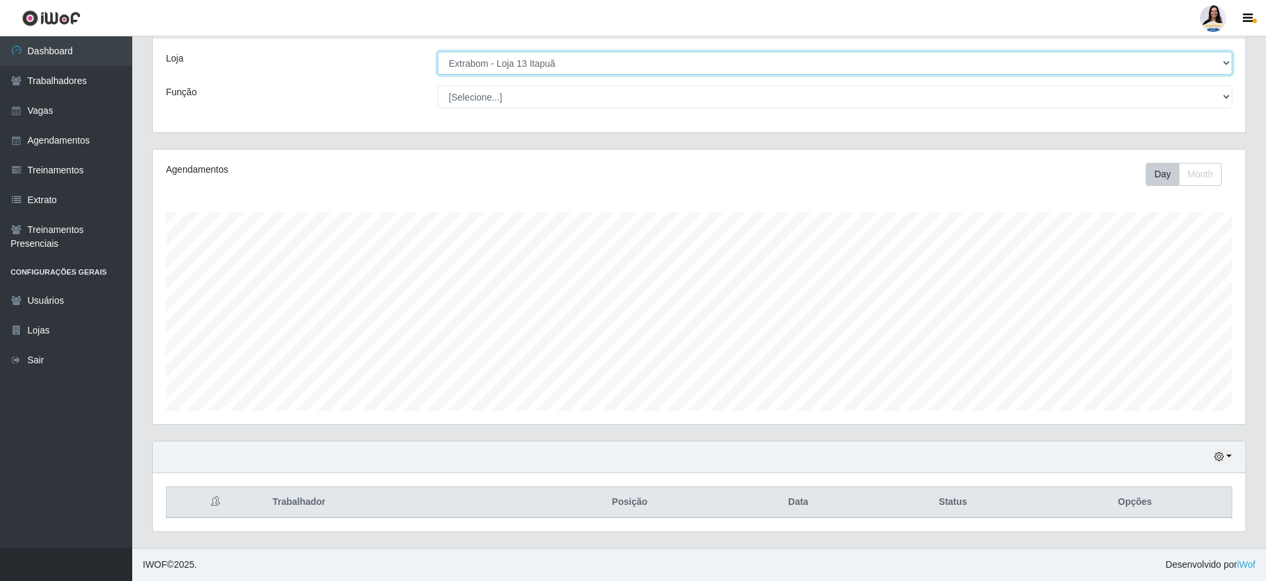
scroll to position [0, 0]
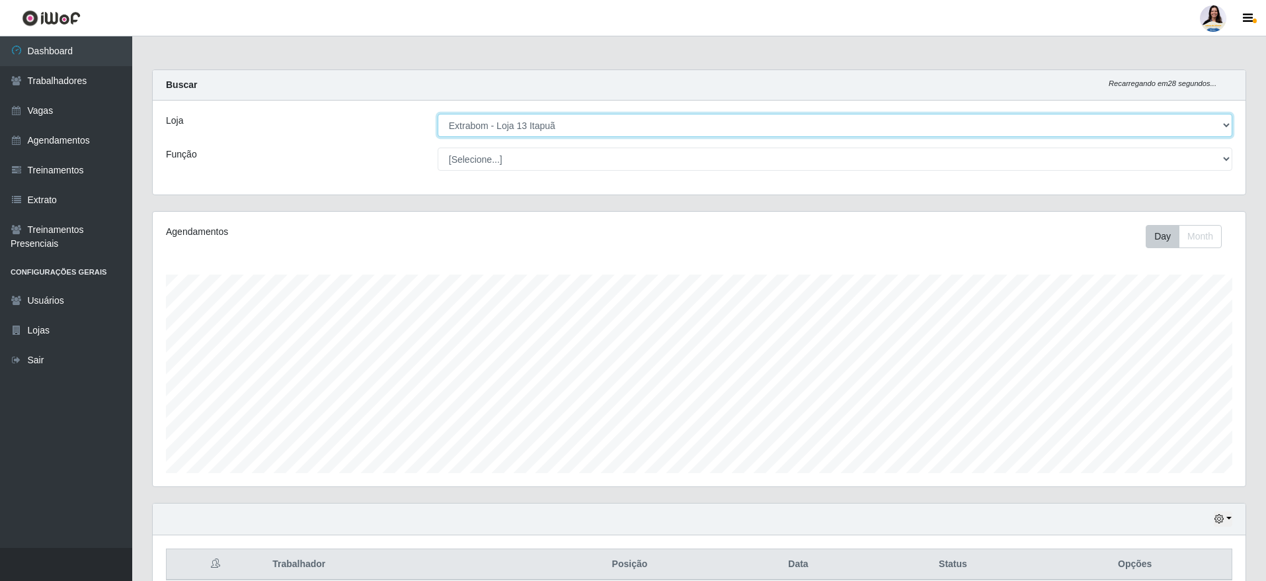
click at [566, 125] on select "[Selecione...] Atacado Vem - Loja 30 Laranjeiras Velha Atacado Vem - Loja 31 Sã…" at bounding box center [835, 125] width 795 height 23
click at [438, 114] on select "[Selecione...] Atacado Vem - Loja 30 Laranjeiras Velha Atacado Vem - Loja 31 Sã…" at bounding box center [835, 125] width 795 height 23
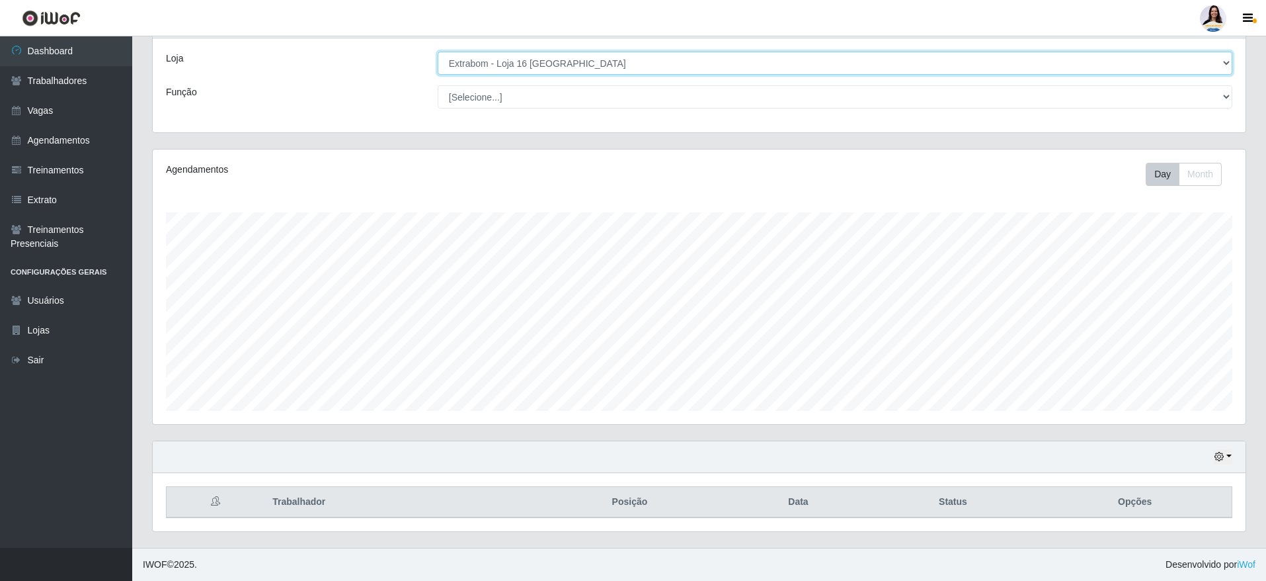
click at [550, 63] on select "[Selecione...] Atacado Vem - Loja 30 Laranjeiras Velha Atacado Vem - Loja 31 Sã…" at bounding box center [835, 63] width 795 height 23
click at [438, 56] on select "[Selecione...] Atacado Vem - Loja 30 Laranjeiras Velha Atacado Vem - Loja 31 Sã…" at bounding box center [835, 63] width 795 height 23
click at [559, 73] on select "[Selecione...] Atacado Vem - Loja 30 Laranjeiras Velha Atacado Vem - Loja 31 Sã…" at bounding box center [835, 63] width 795 height 23
select select "494"
click at [438, 56] on select "[Selecione...] Atacado Vem - Loja 30 Laranjeiras Velha Atacado Vem - Loja 31 Sã…" at bounding box center [835, 63] width 795 height 23
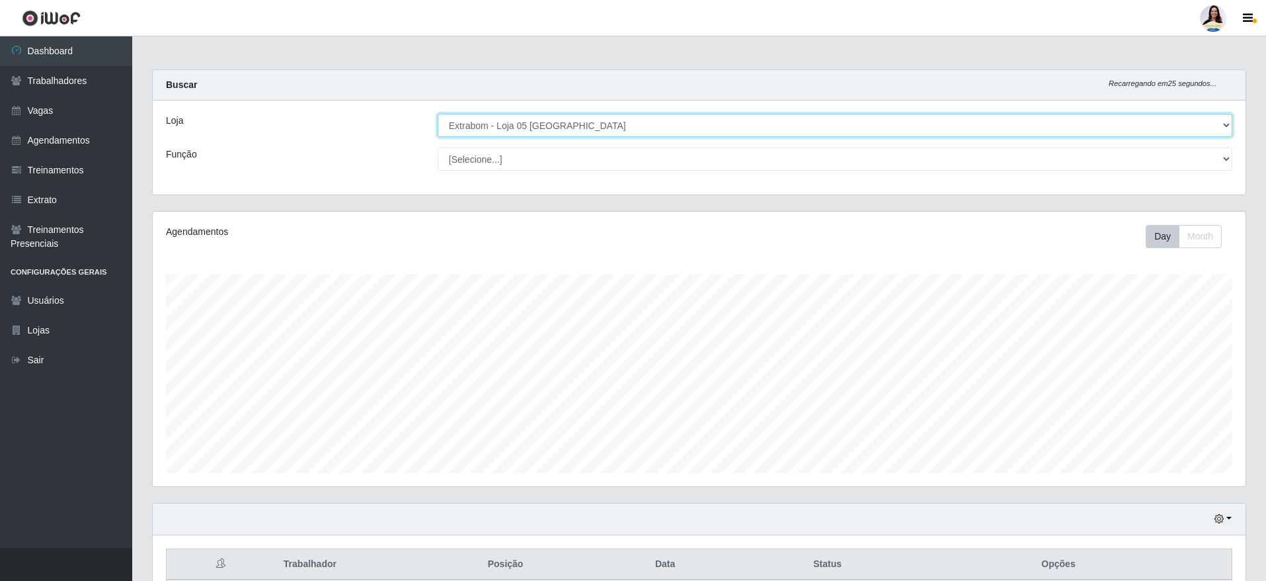
scroll to position [180, 0]
